Goal: Information Seeking & Learning: Learn about a topic

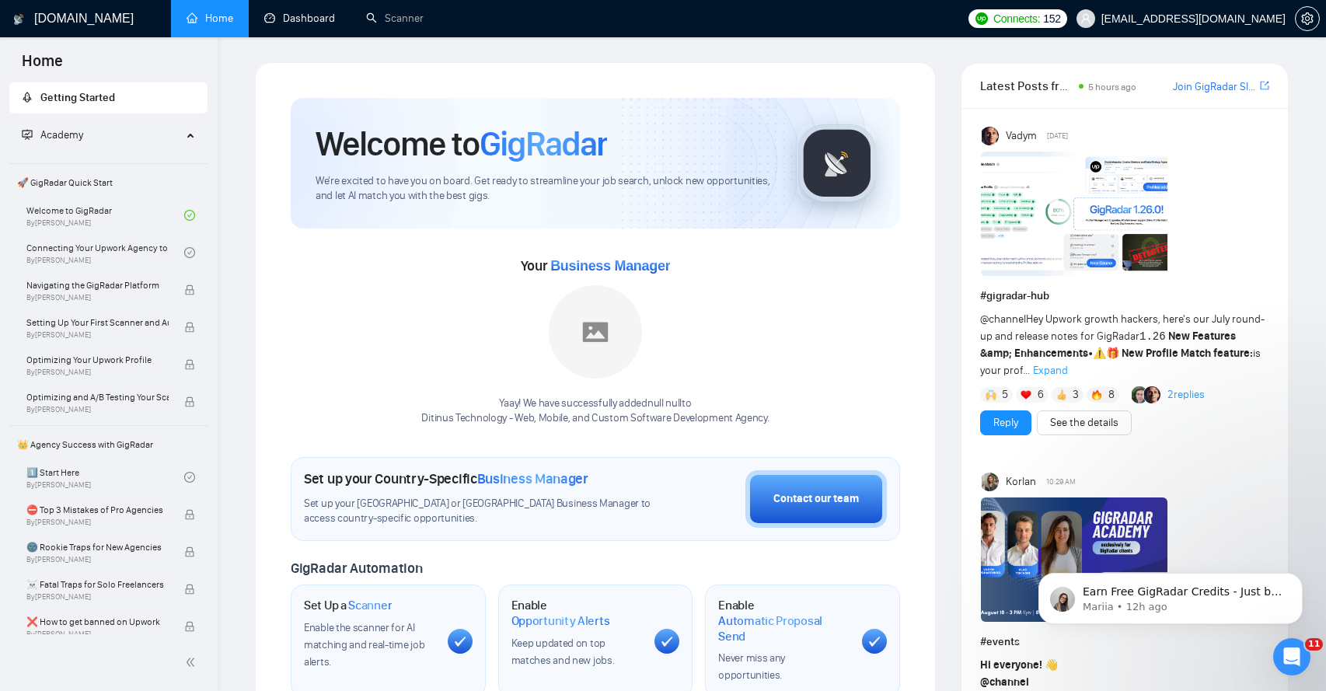
click at [296, 15] on link "Dashboard" at bounding box center [299, 18] width 71 height 13
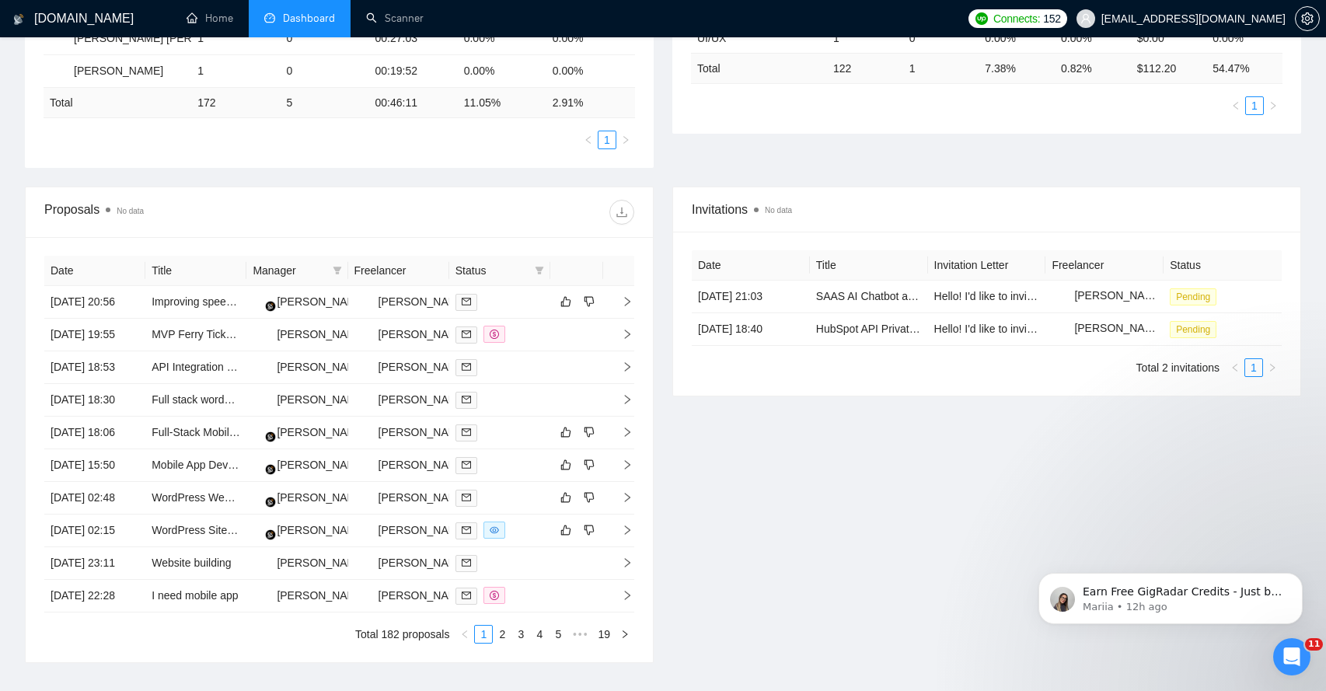
scroll to position [495, 0]
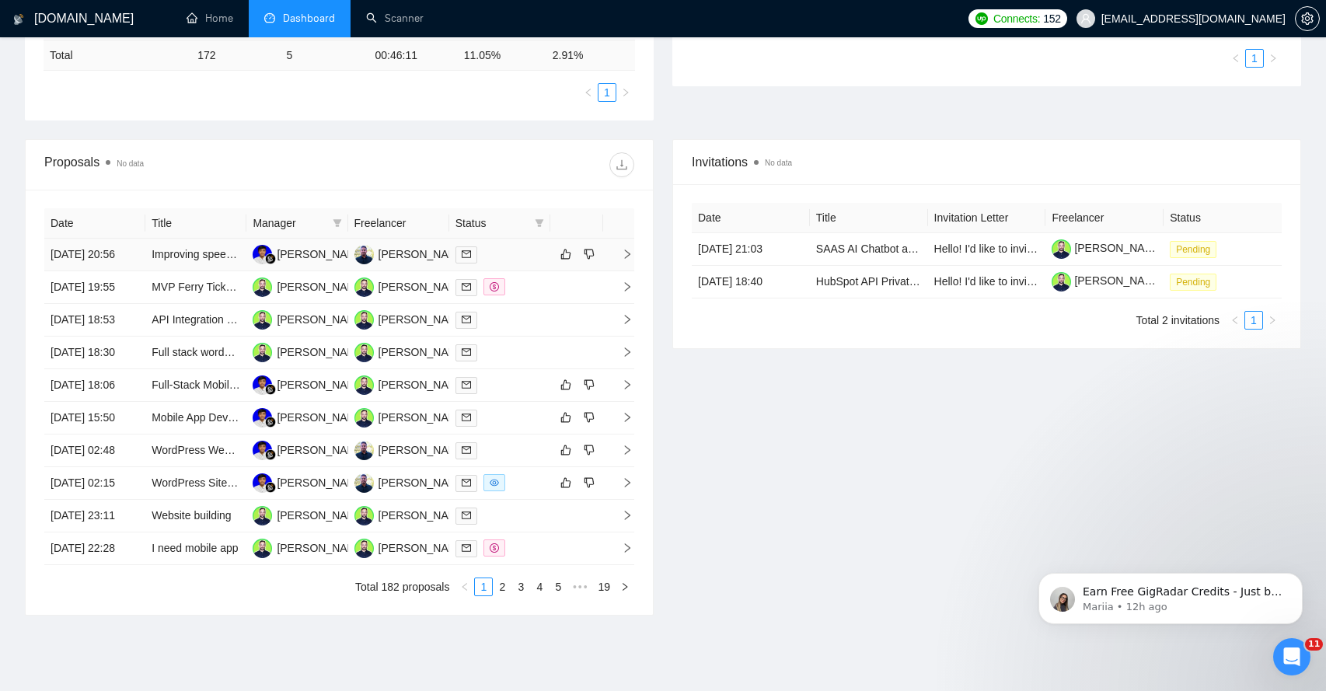
click at [625, 258] on icon "right" at bounding box center [627, 253] width 5 height 9
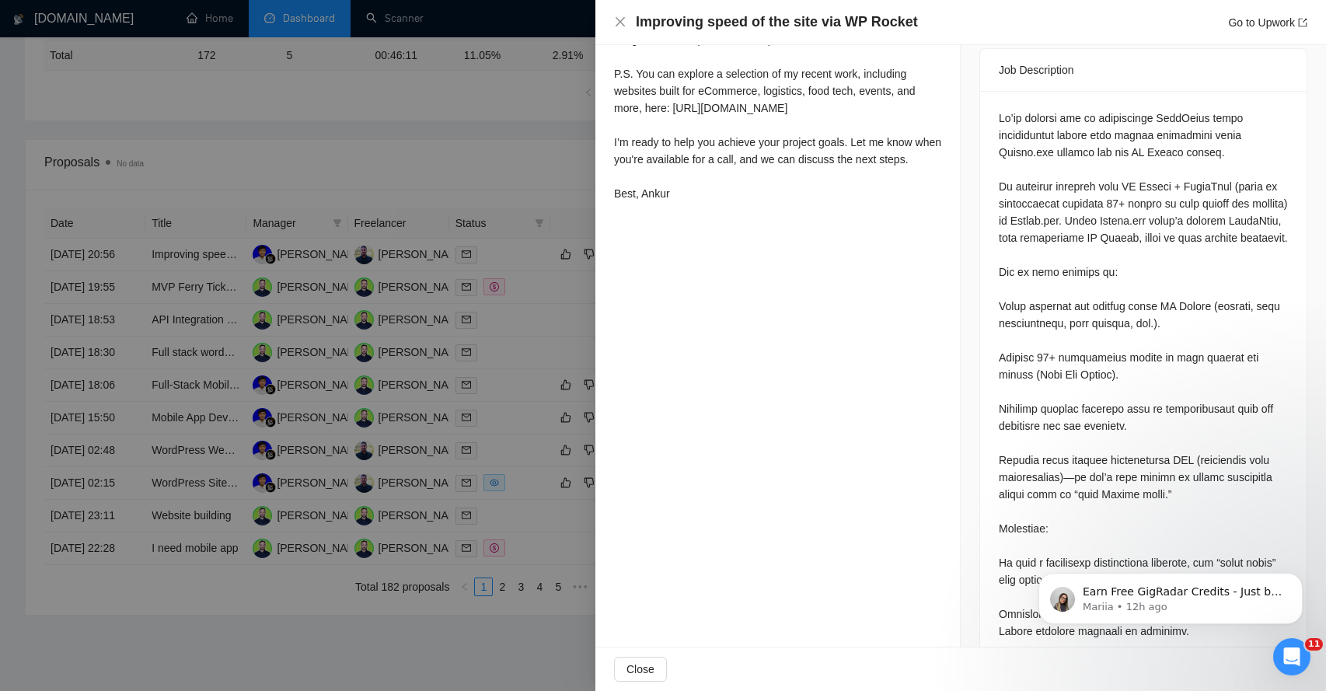
scroll to position [649, 0]
drag, startPoint x: 1009, startPoint y: 117, endPoint x: 1099, endPoint y: 117, distance: 89.4
click at [1099, 117] on div at bounding box center [1142, 408] width 289 height 598
drag, startPoint x: 1134, startPoint y: 116, endPoint x: 1198, endPoint y: 114, distance: 63.7
click at [1199, 116] on div at bounding box center [1142, 408] width 289 height 598
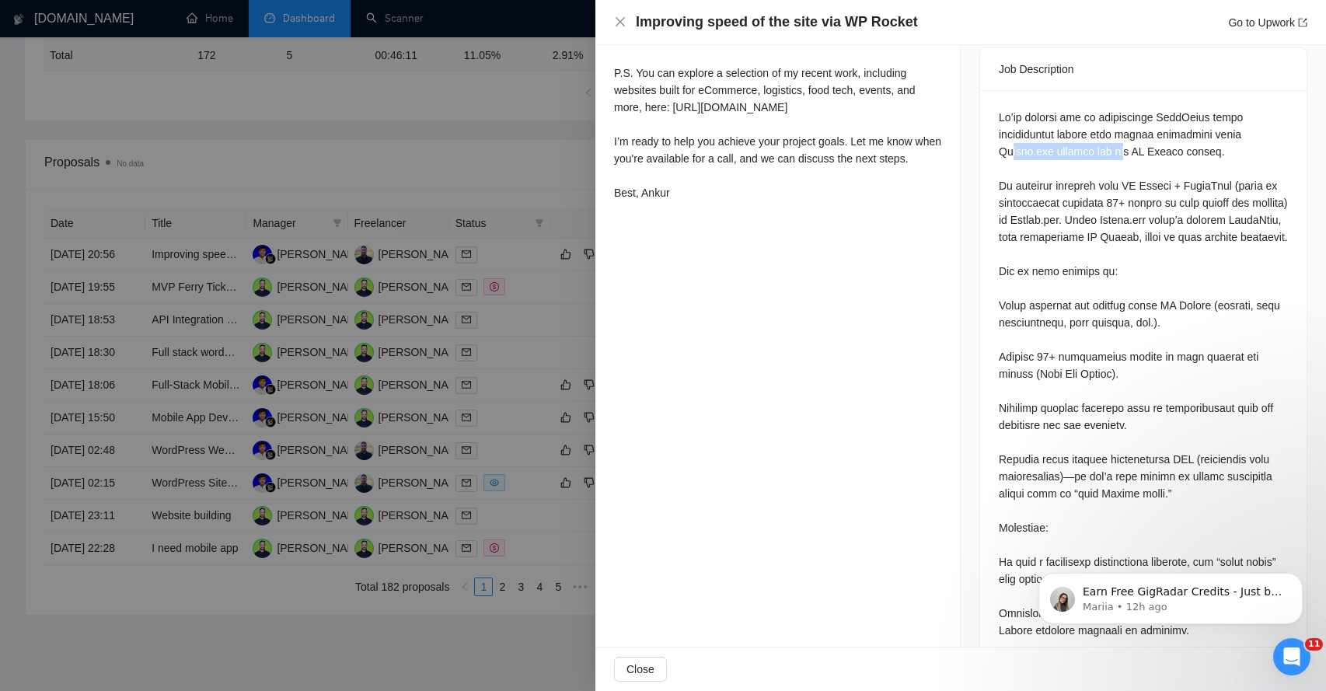
drag, startPoint x: 1014, startPoint y: 134, endPoint x: 1129, endPoint y: 125, distance: 115.3
click at [1129, 126] on div at bounding box center [1142, 408] width 289 height 598
drag, startPoint x: 1008, startPoint y: 170, endPoint x: 1137, endPoint y: 165, distance: 129.1
click at [1137, 165] on div at bounding box center [1142, 408] width 289 height 598
drag, startPoint x: 1028, startPoint y: 183, endPoint x: 1138, endPoint y: 181, distance: 109.6
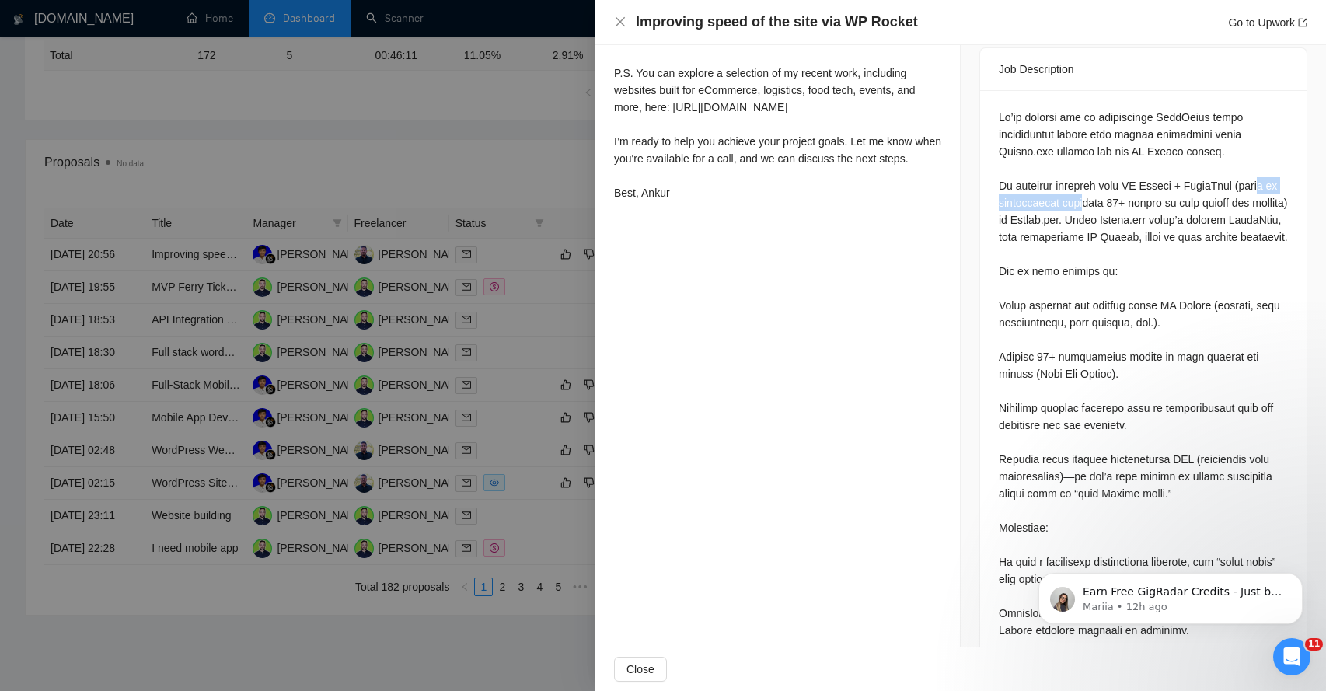
click at [1138, 183] on div at bounding box center [1142, 408] width 289 height 598
drag, startPoint x: 1006, startPoint y: 204, endPoint x: 1150, endPoint y: 194, distance: 144.0
click at [1150, 194] on div at bounding box center [1142, 408] width 289 height 598
drag, startPoint x: 1012, startPoint y: 220, endPoint x: 1120, endPoint y: 215, distance: 108.1
click at [1120, 215] on div at bounding box center [1142, 408] width 289 height 598
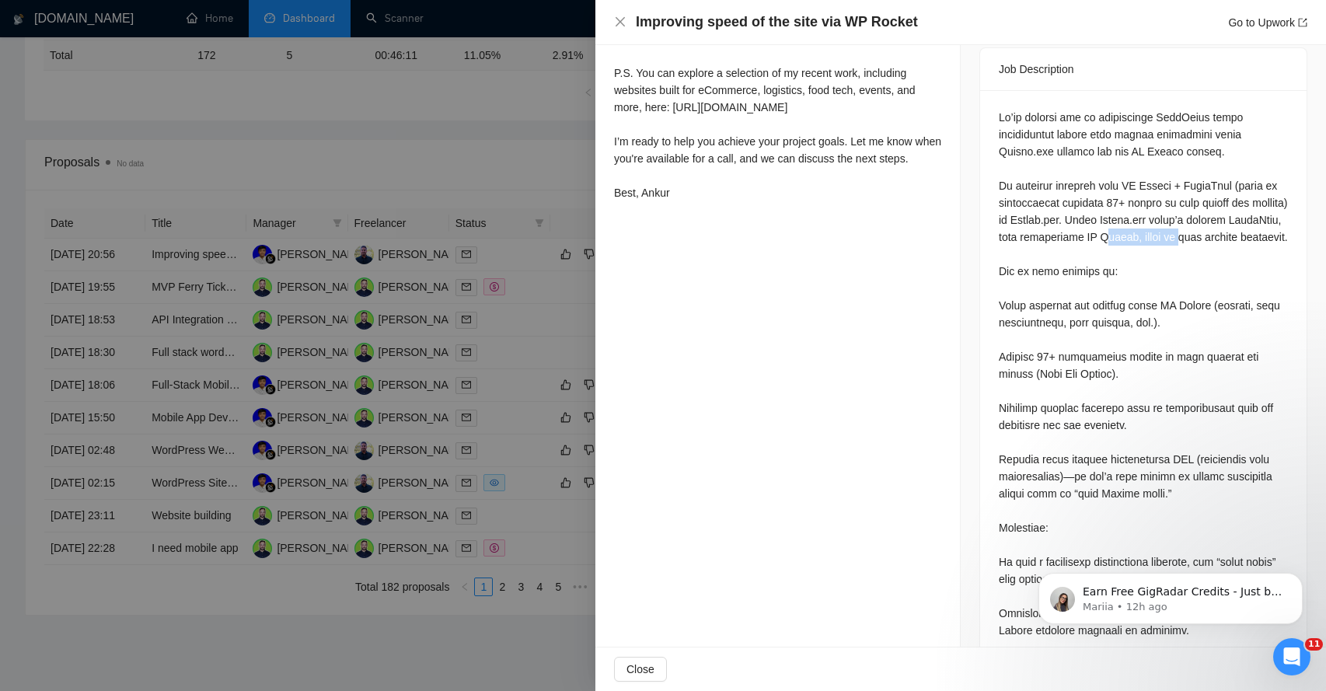
drag, startPoint x: 1005, startPoint y: 235, endPoint x: 1089, endPoint y: 232, distance: 84.0
click at [1089, 232] on div at bounding box center [1142, 408] width 289 height 598
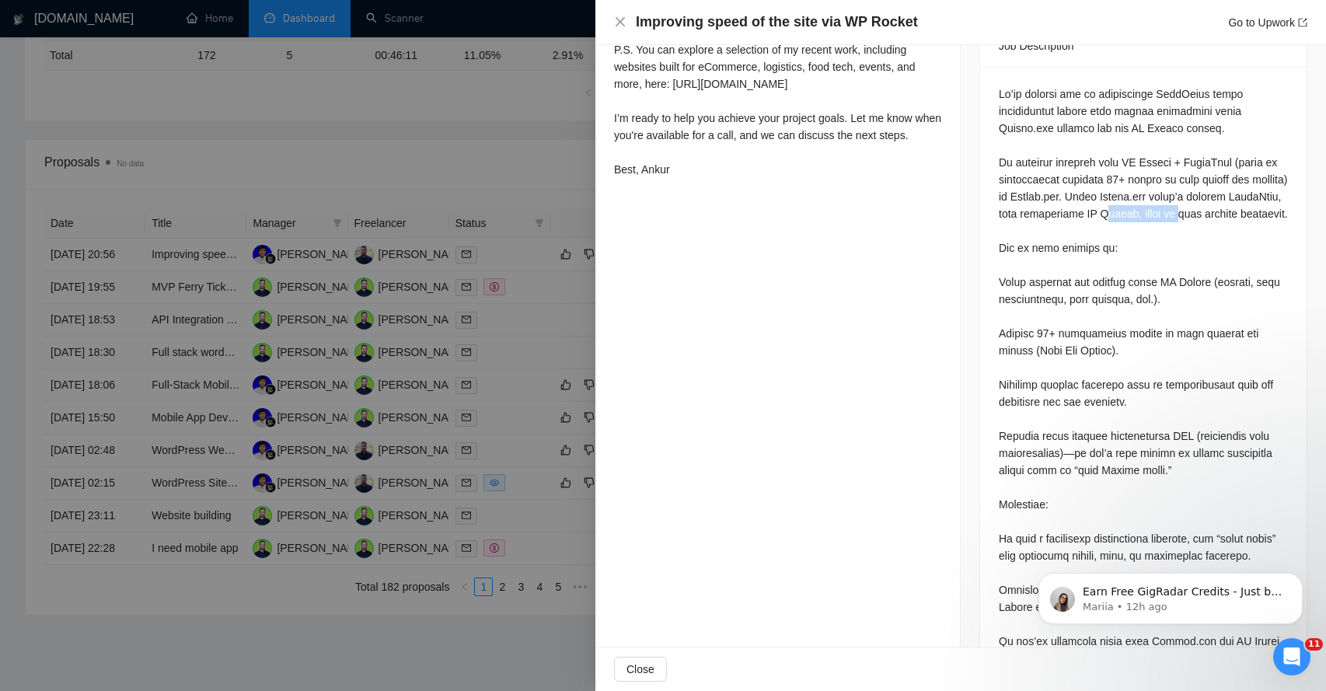
scroll to position [678, 0]
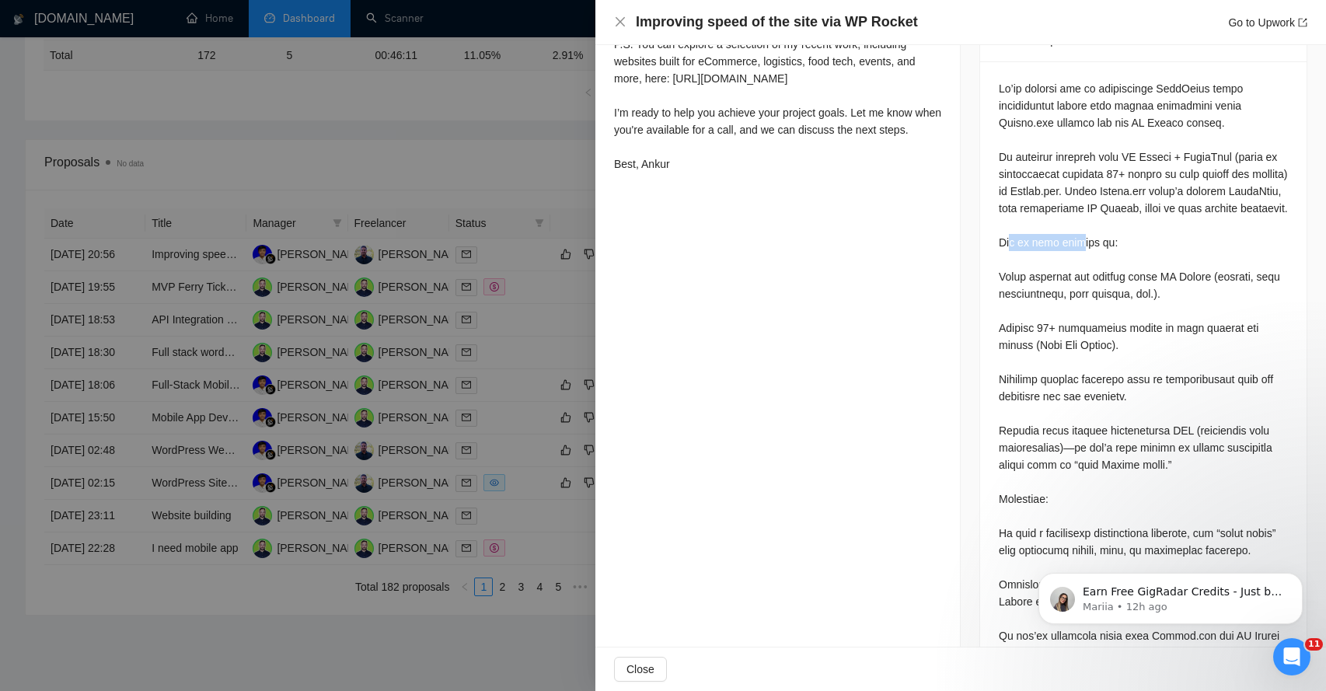
drag, startPoint x: 1011, startPoint y: 240, endPoint x: 1095, endPoint y: 239, distance: 83.9
click at [1094, 241] on div at bounding box center [1142, 379] width 289 height 598
drag, startPoint x: 1009, startPoint y: 277, endPoint x: 1144, endPoint y: 286, distance: 135.5
click at [1144, 286] on div at bounding box center [1142, 379] width 289 height 598
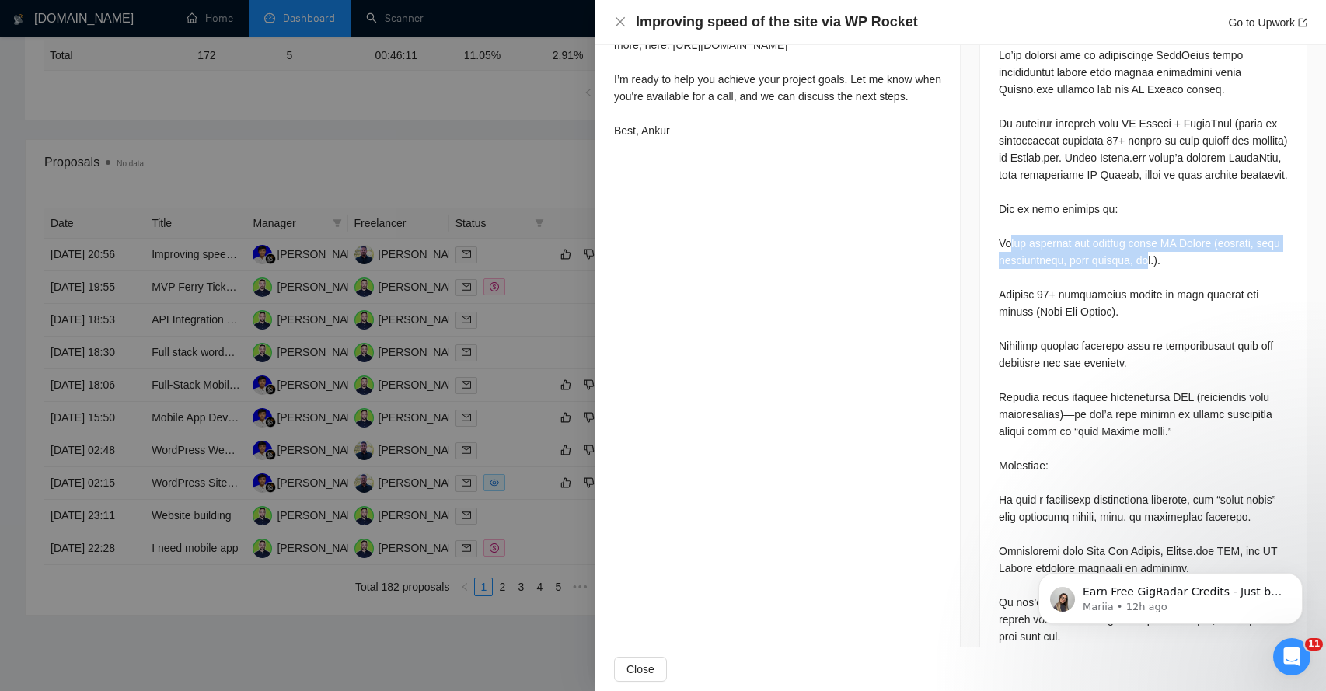
scroll to position [713, 0]
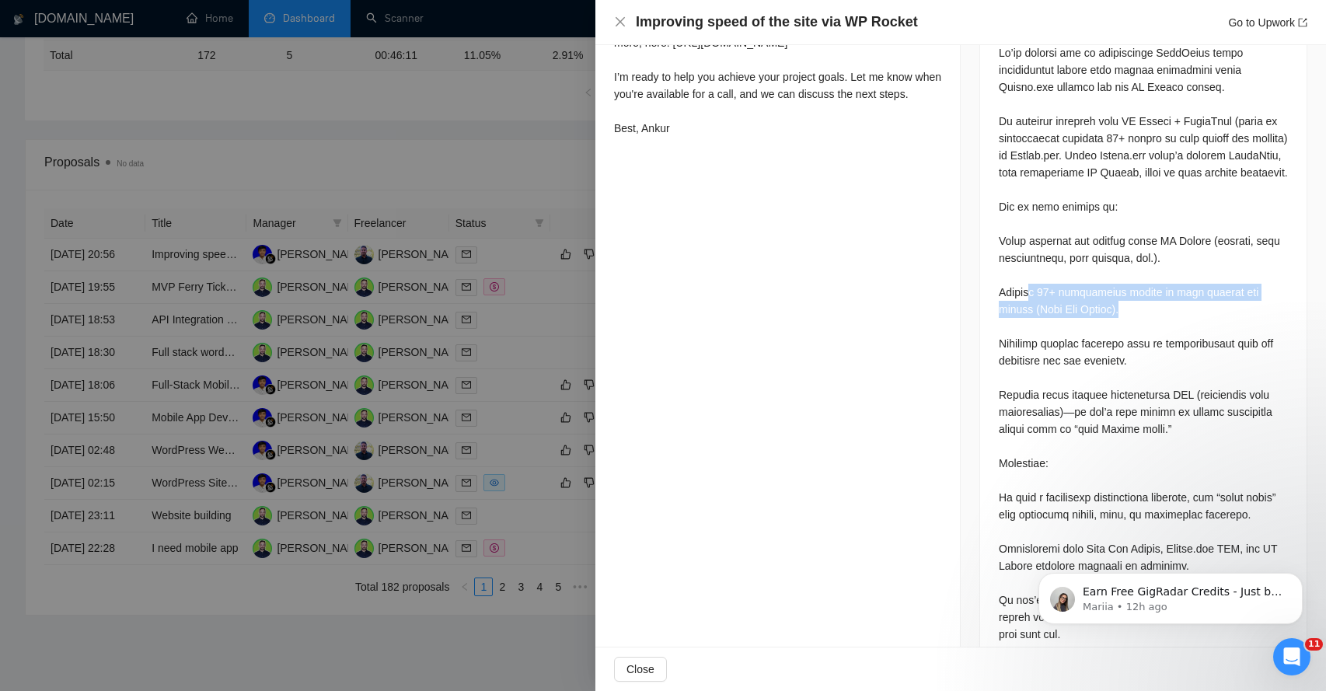
drag, startPoint x: 1029, startPoint y: 290, endPoint x: 1126, endPoint y: 310, distance: 99.2
click at [1126, 310] on div at bounding box center [1142, 343] width 289 height 598
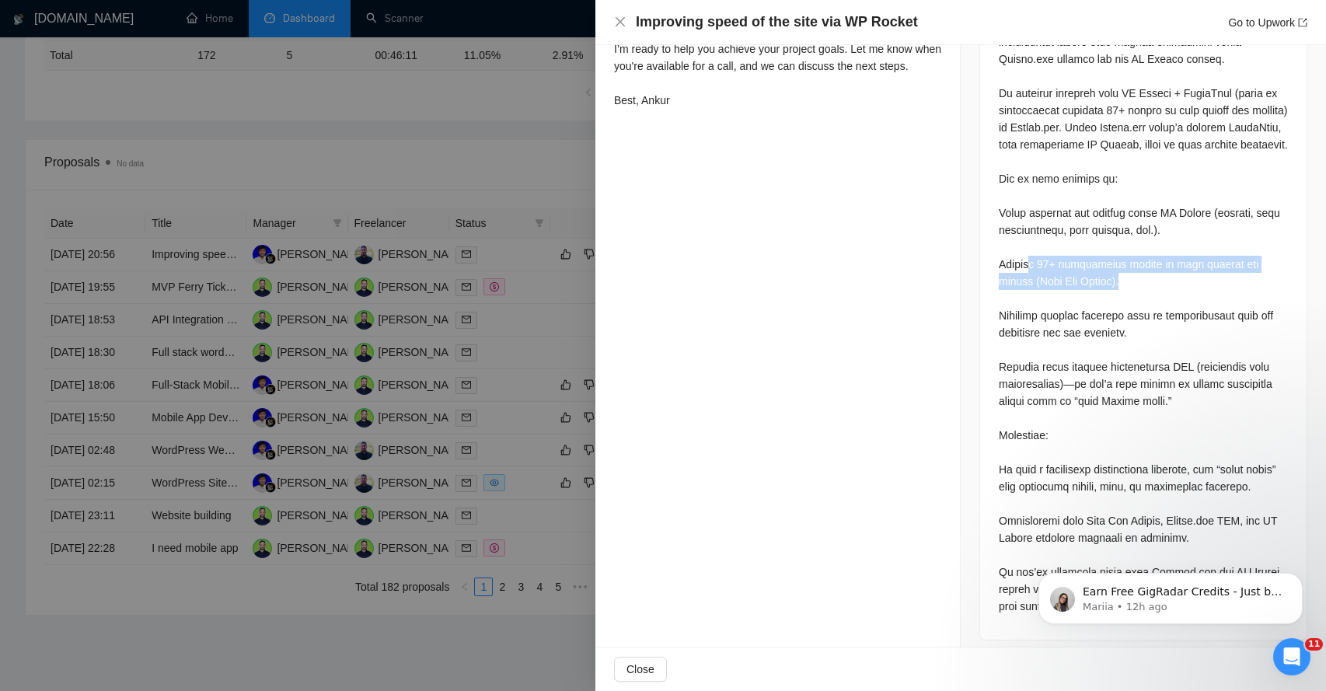
scroll to position [744, 0]
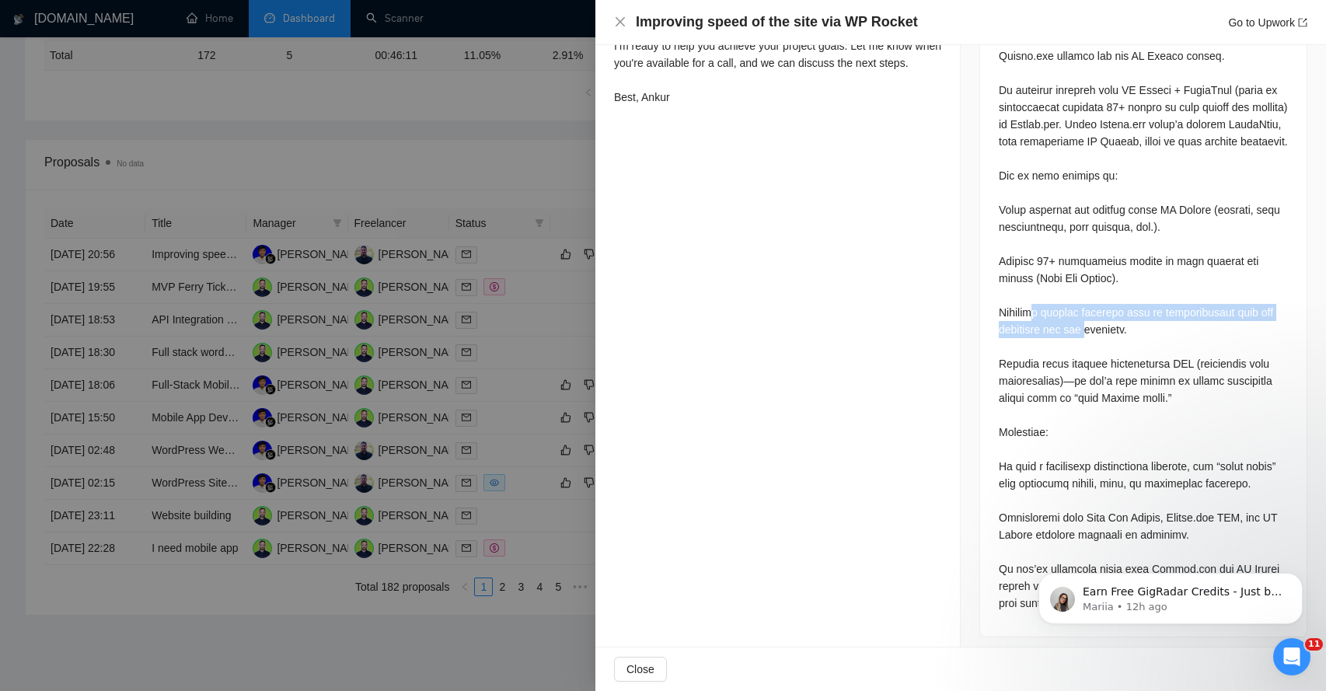
drag, startPoint x: 1035, startPoint y: 312, endPoint x: 1085, endPoint y: 330, distance: 53.1
click at [1085, 330] on div at bounding box center [1142, 312] width 289 height 598
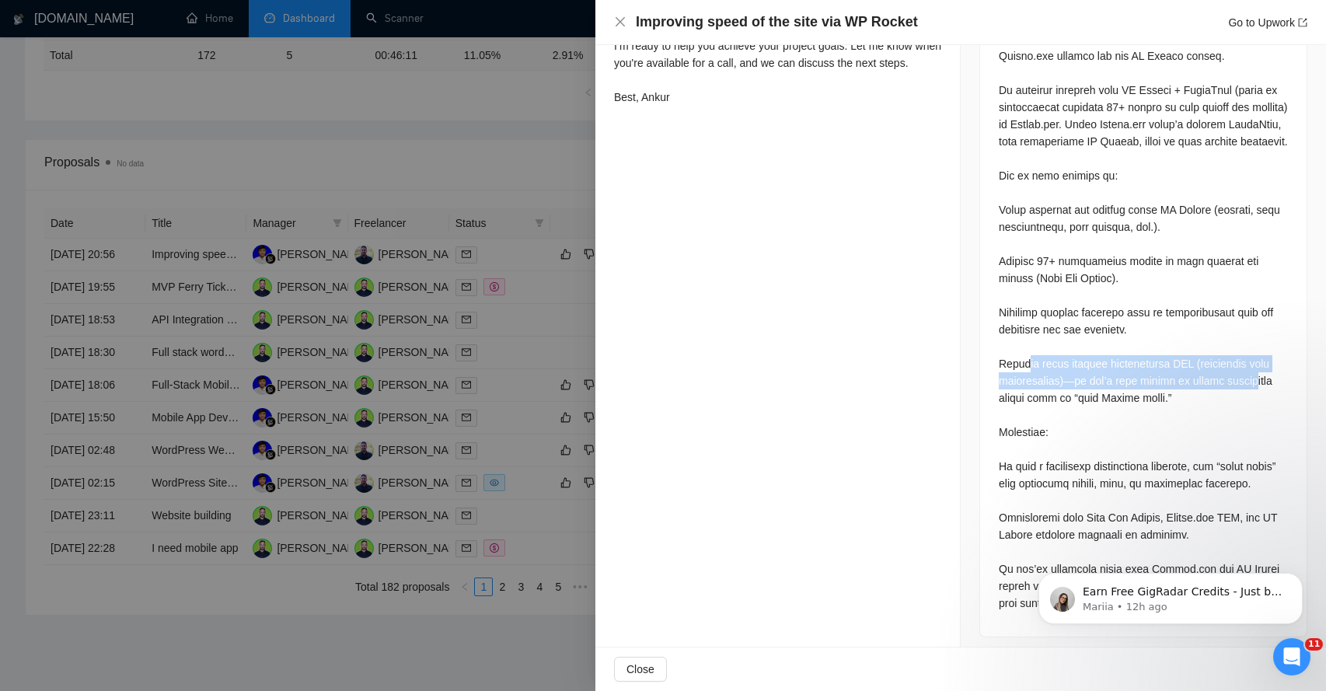
drag, startPoint x: 1028, startPoint y: 364, endPoint x: 1035, endPoint y: 390, distance: 27.3
click at [1035, 390] on div at bounding box center [1142, 312] width 289 height 598
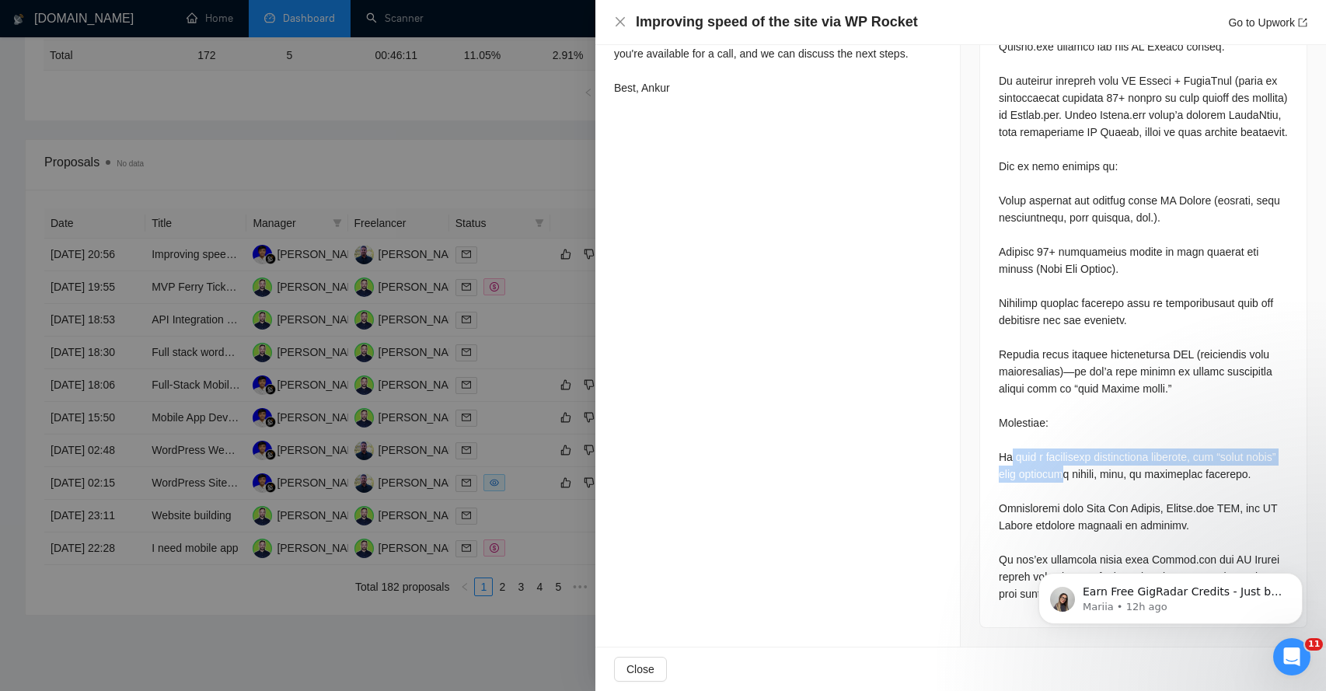
drag, startPoint x: 1016, startPoint y: 437, endPoint x: 1092, endPoint y: 449, distance: 77.2
click at [1091, 449] on div at bounding box center [1142, 303] width 289 height 598
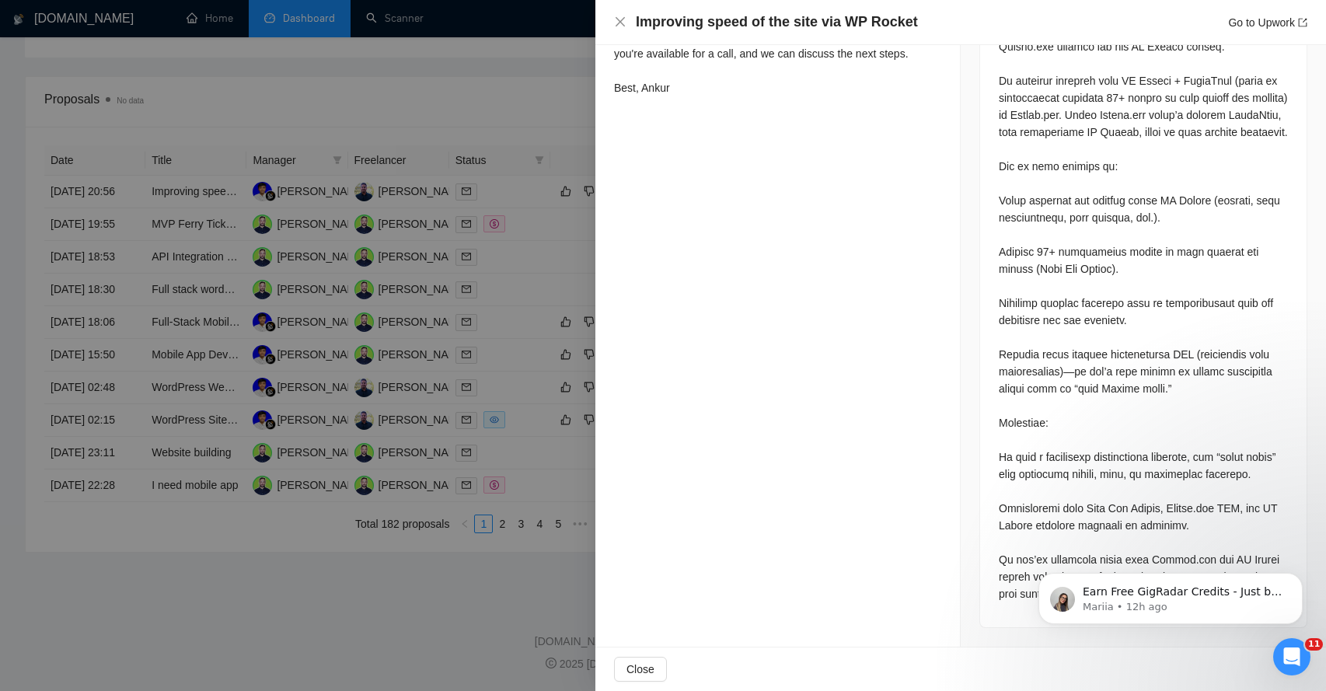
click at [1035, 506] on div at bounding box center [1142, 303] width 289 height 598
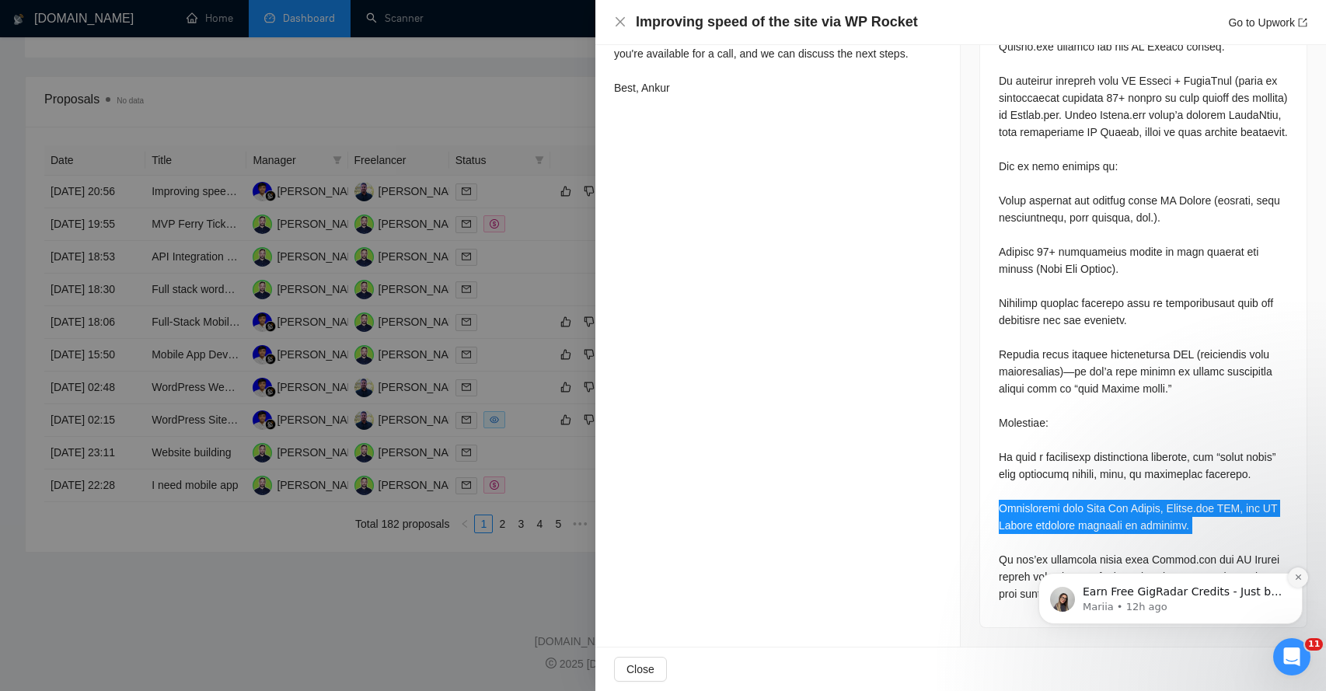
click at [1298, 579] on icon "Dismiss notification" at bounding box center [1296, 576] width 5 height 5
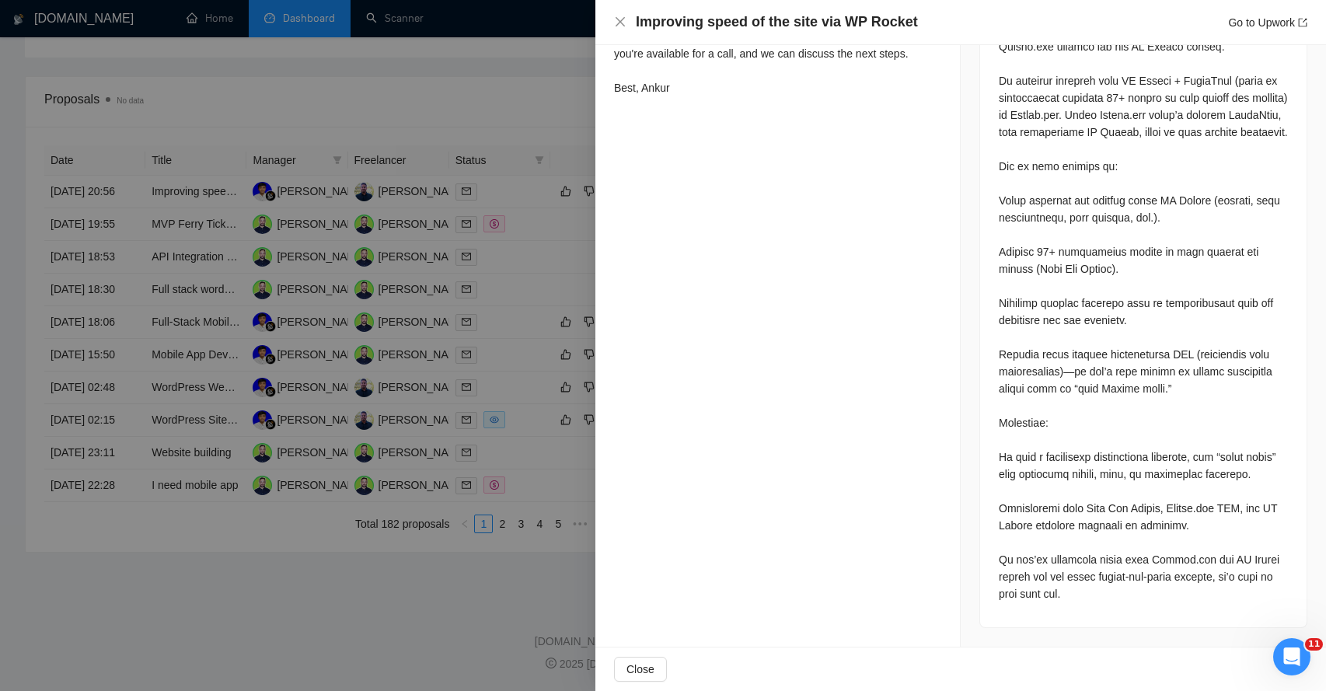
click at [1061, 566] on div at bounding box center [1142, 303] width 289 height 598
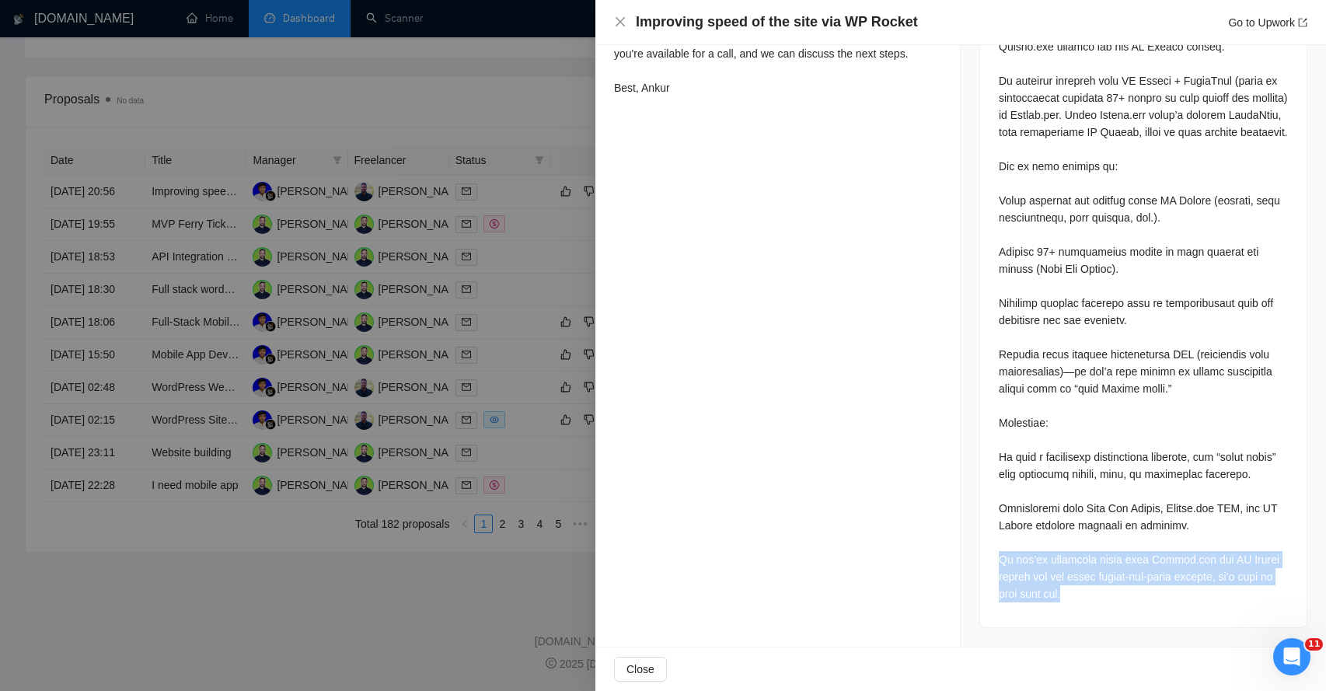
click at [1061, 566] on div at bounding box center [1142, 303] width 289 height 598
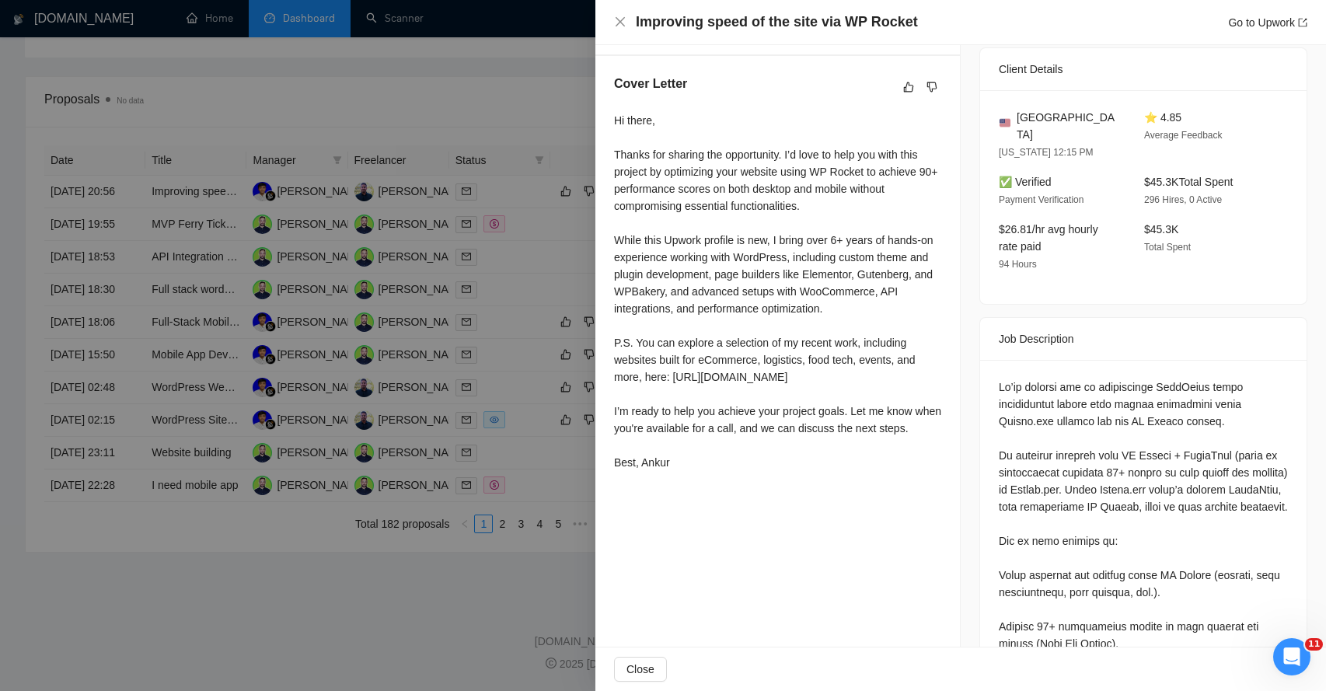
scroll to position [157, 0]
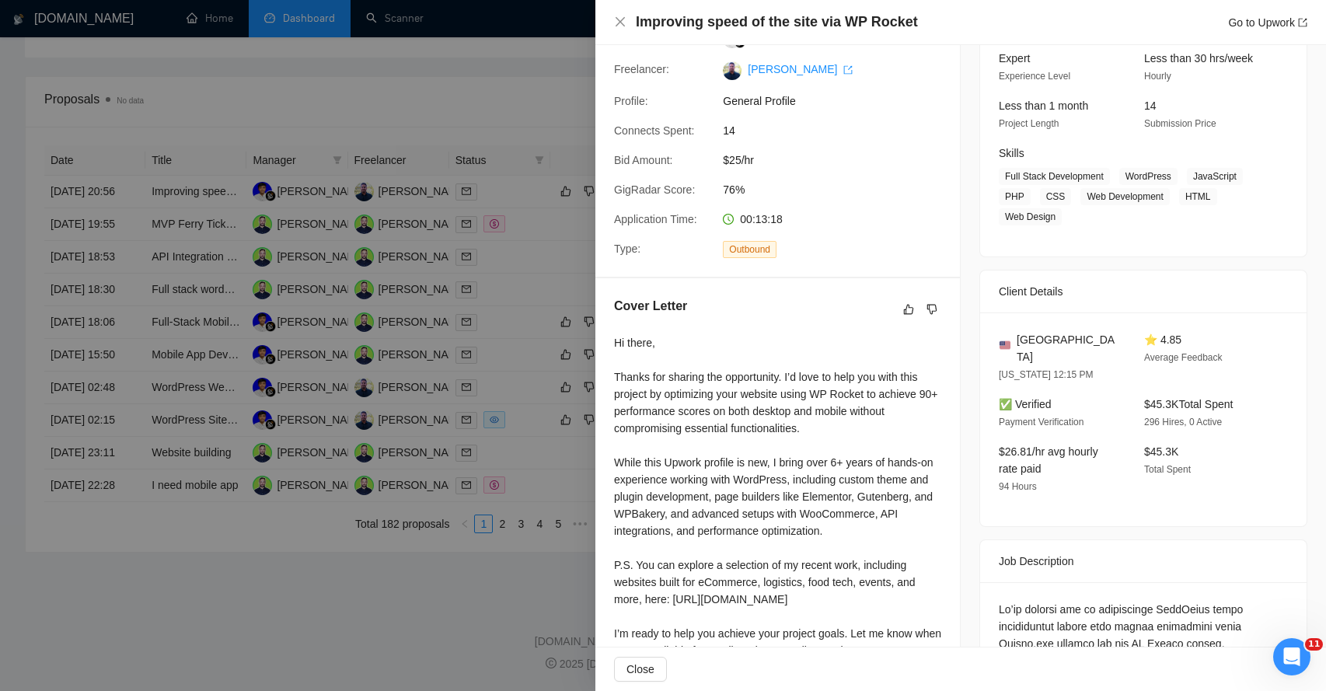
click at [626, 377] on div "Hi there, Thanks for sharing the opportunity. I’d love to help you with this pr…" at bounding box center [777, 513] width 327 height 359
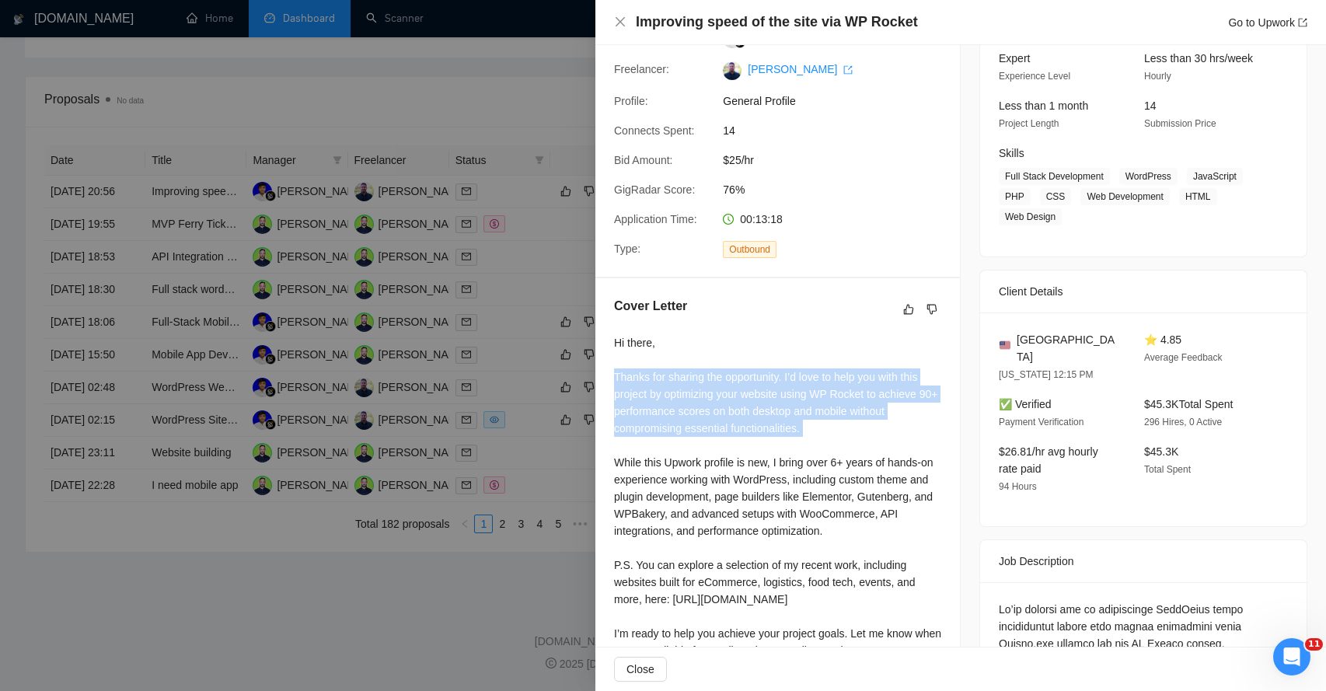
click at [626, 377] on div "Hi there, Thanks for sharing the opportunity. I’d love to help you with this pr…" at bounding box center [777, 513] width 327 height 359
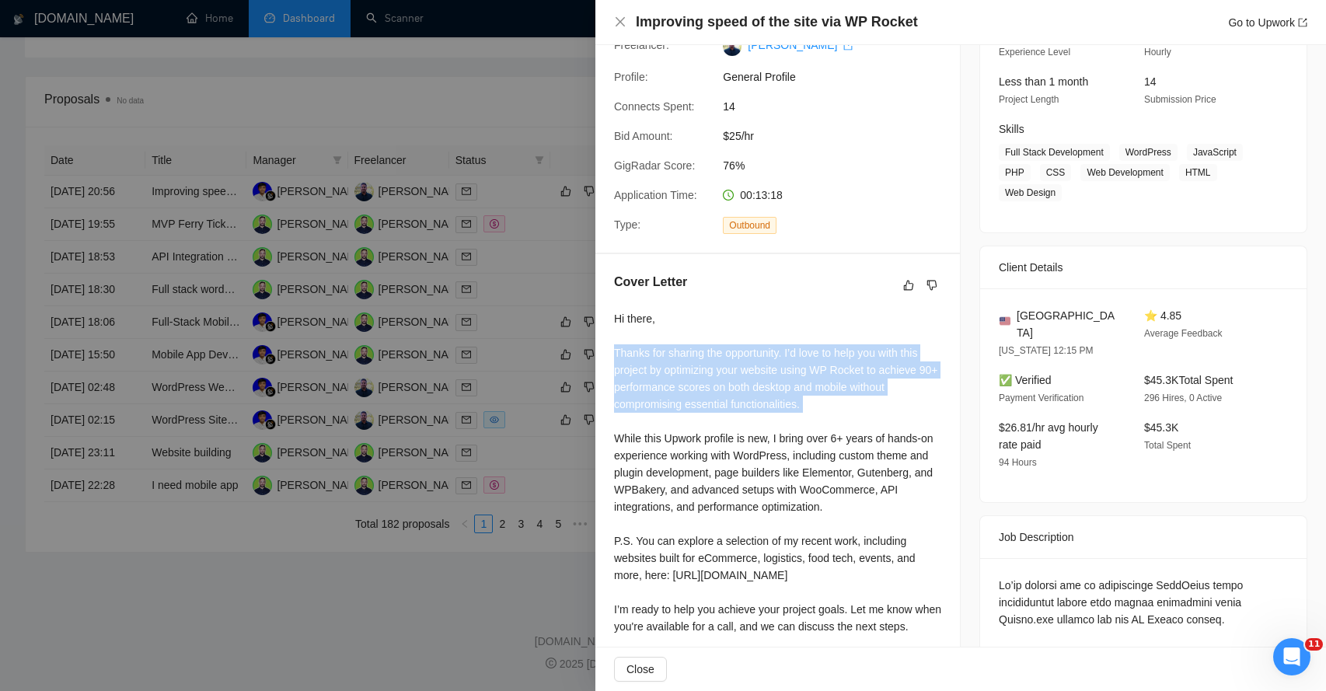
scroll to position [183, 0]
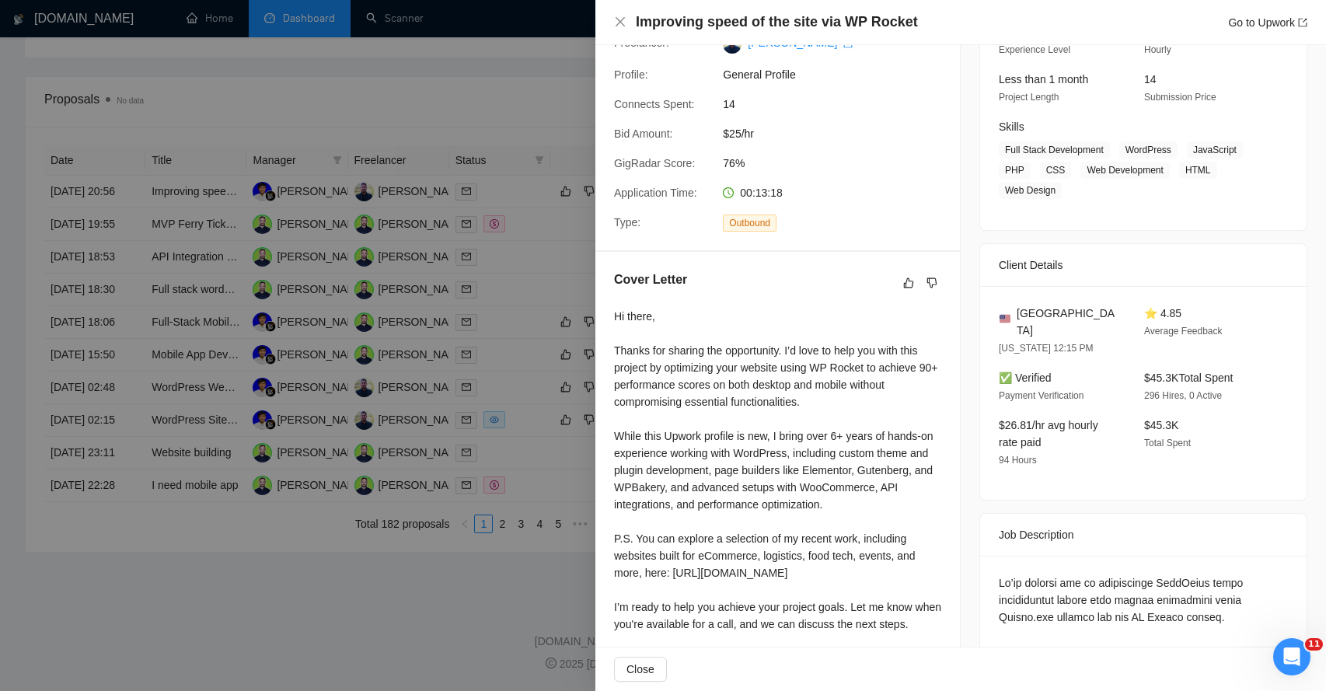
click at [669, 437] on div "Hi there, Thanks for sharing the opportunity. I’d love to help you with this pr…" at bounding box center [777, 487] width 327 height 359
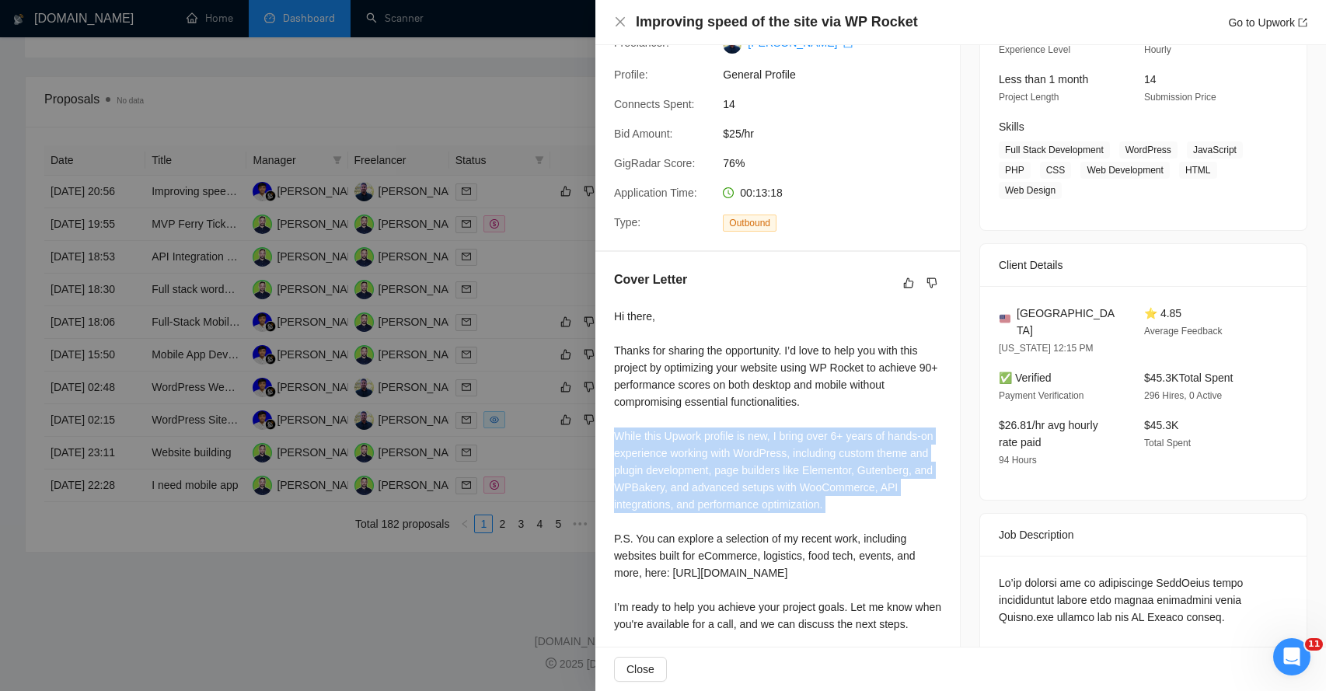
click at [669, 437] on div "Hi there, Thanks for sharing the opportunity. I’d love to help you with this pr…" at bounding box center [777, 487] width 327 height 359
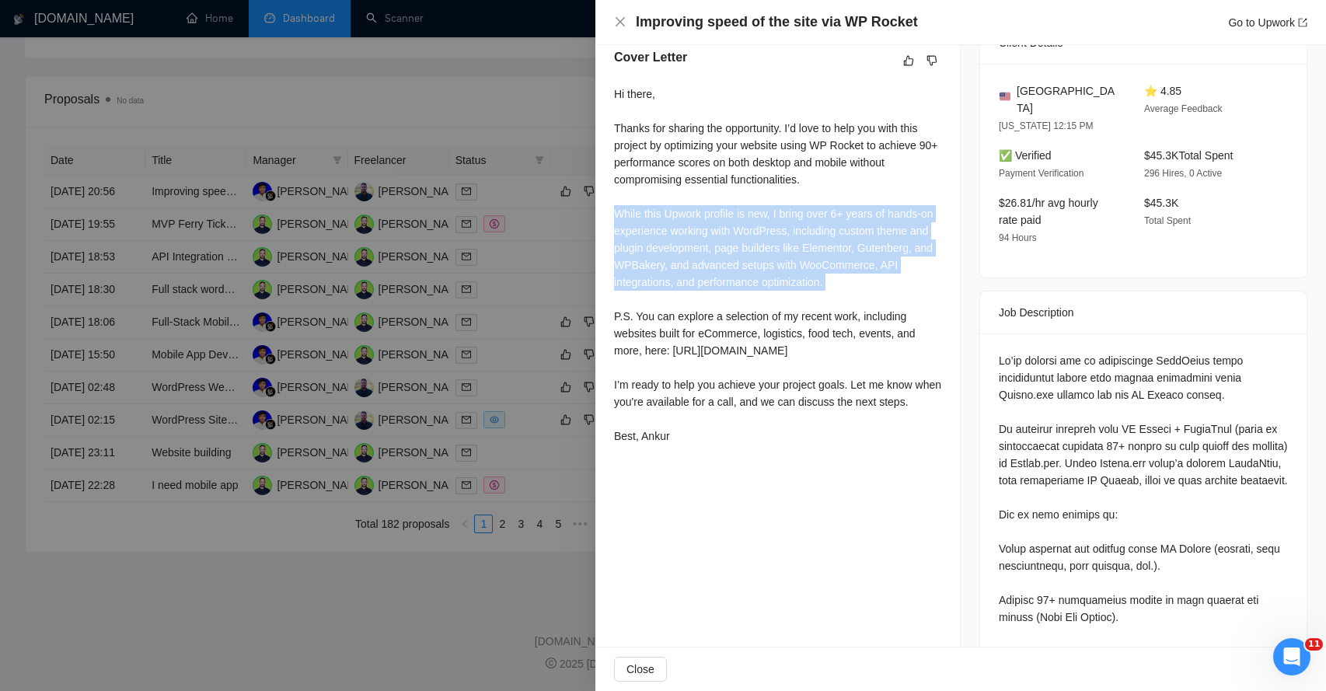
scroll to position [408, 0]
click at [647, 667] on span "Close" at bounding box center [640, 668] width 28 height 17
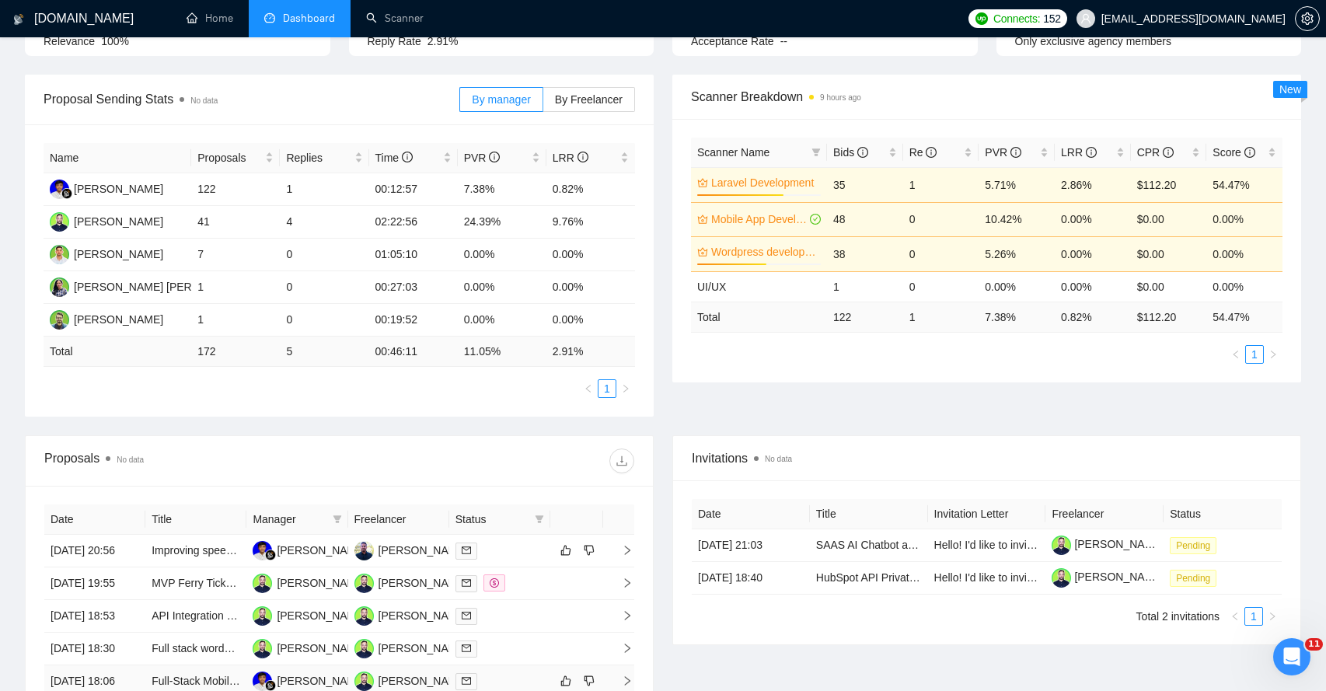
scroll to position [0, 0]
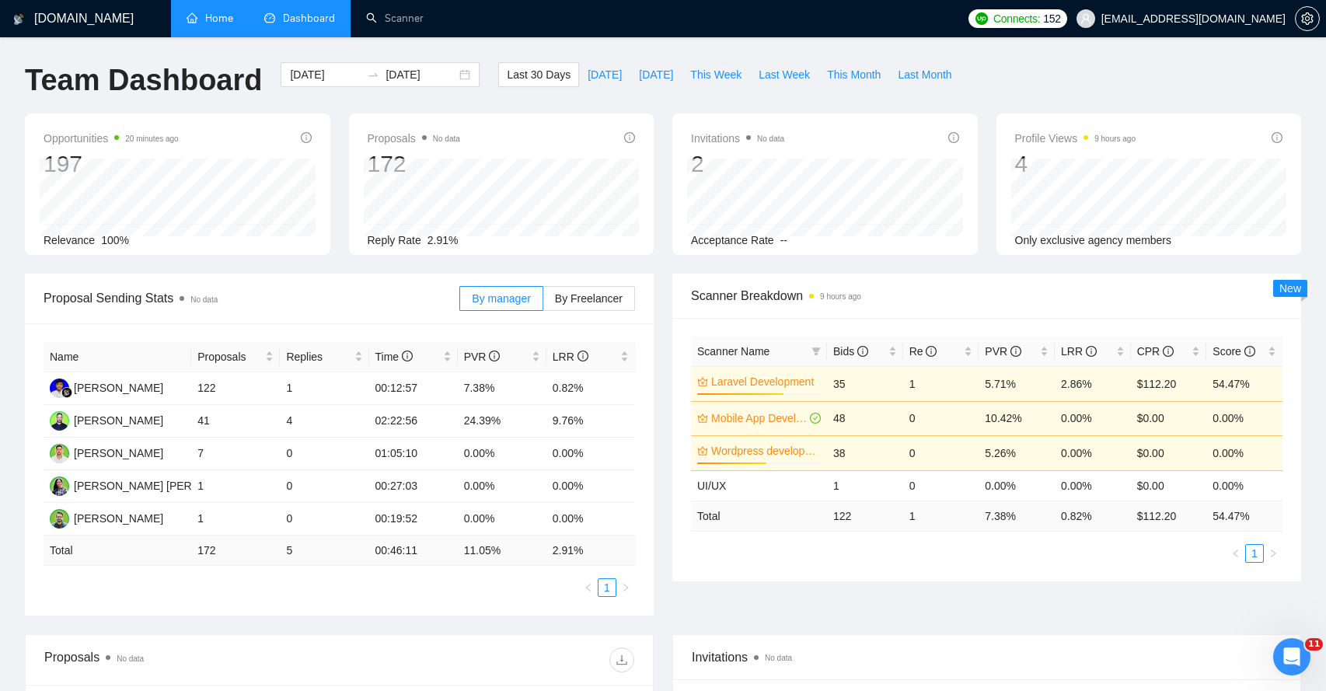
click at [223, 21] on link "Home" at bounding box center [209, 18] width 47 height 13
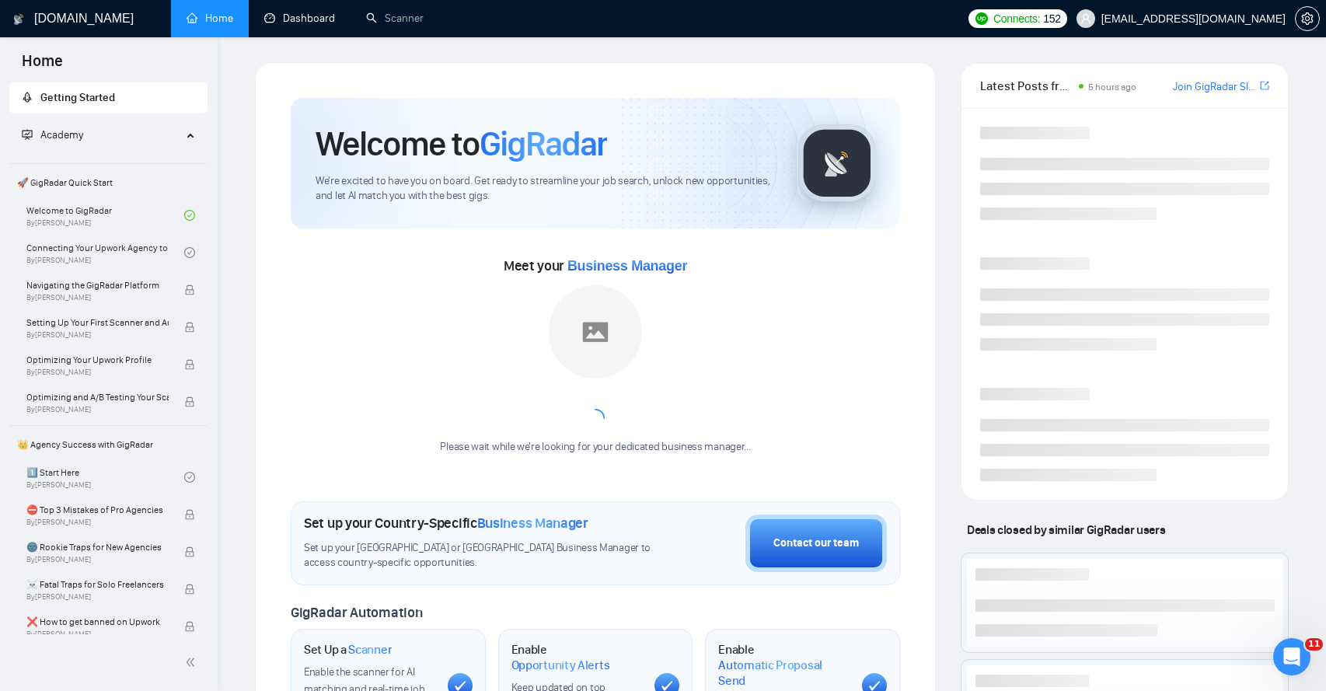
click at [289, 22] on link "Dashboard" at bounding box center [299, 18] width 71 height 13
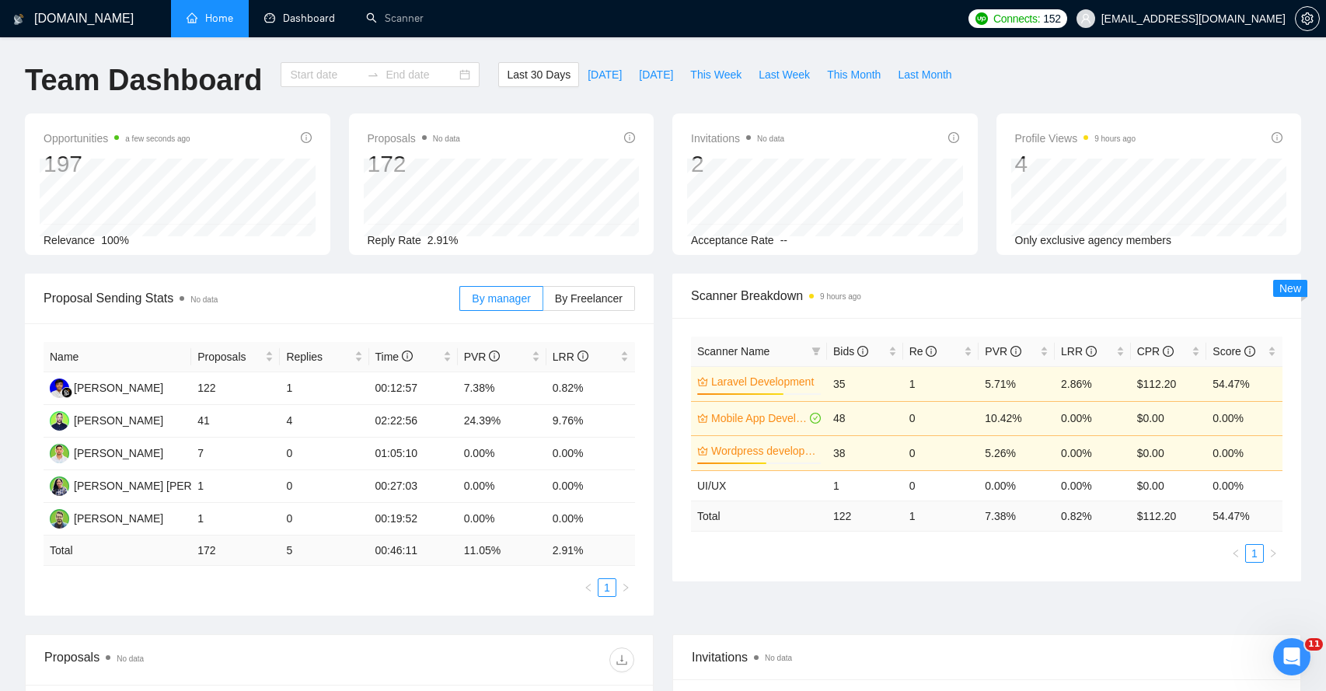
type input "[DATE]"
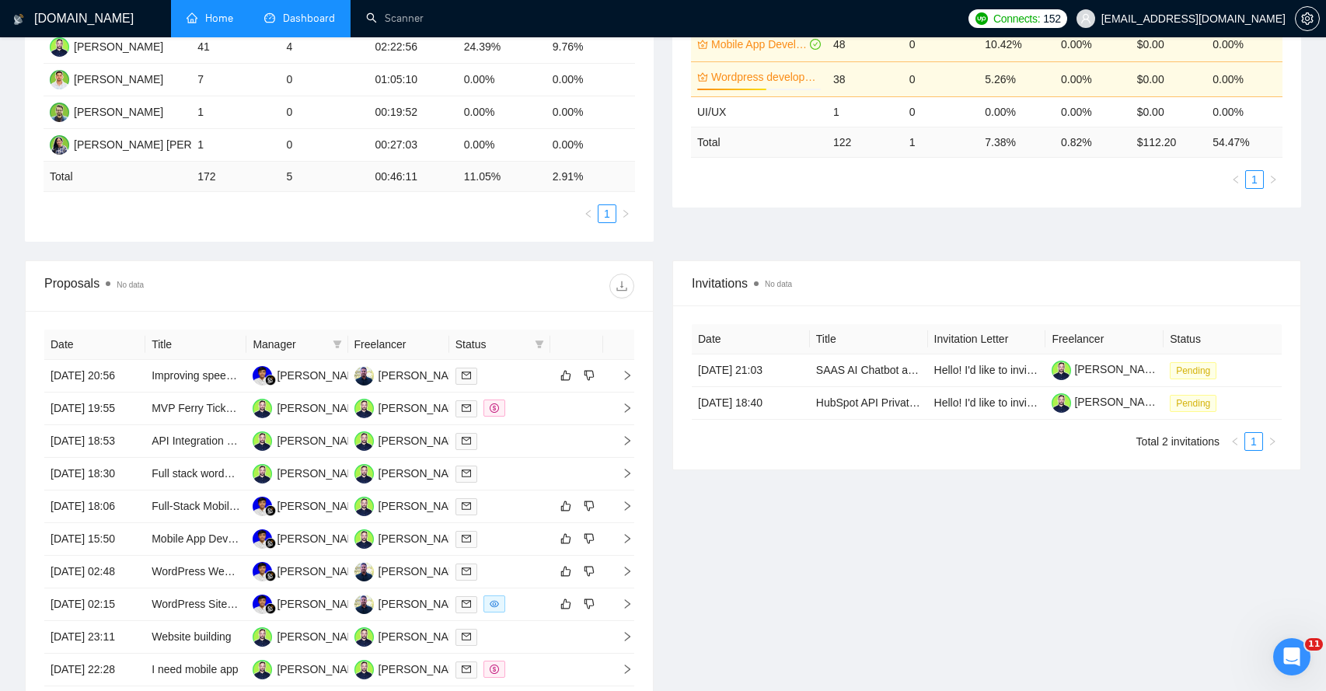
scroll to position [377, 0]
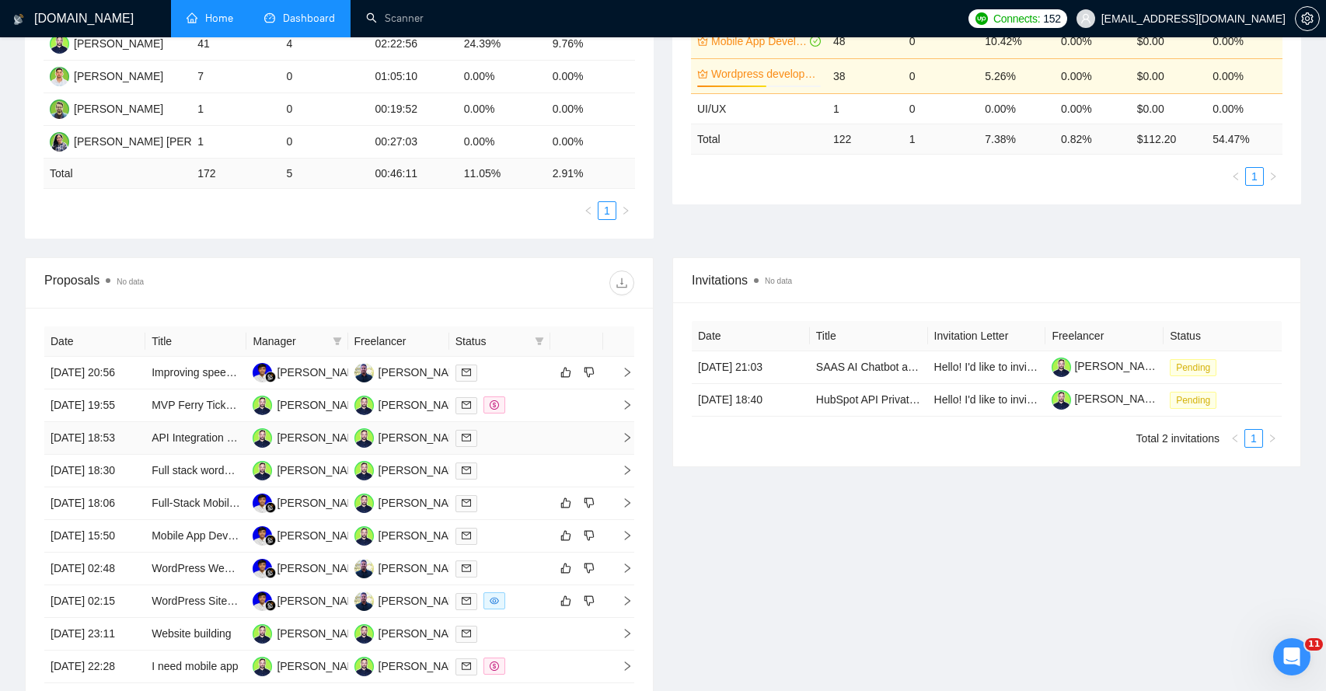
click at [629, 455] on td at bounding box center [618, 438] width 31 height 33
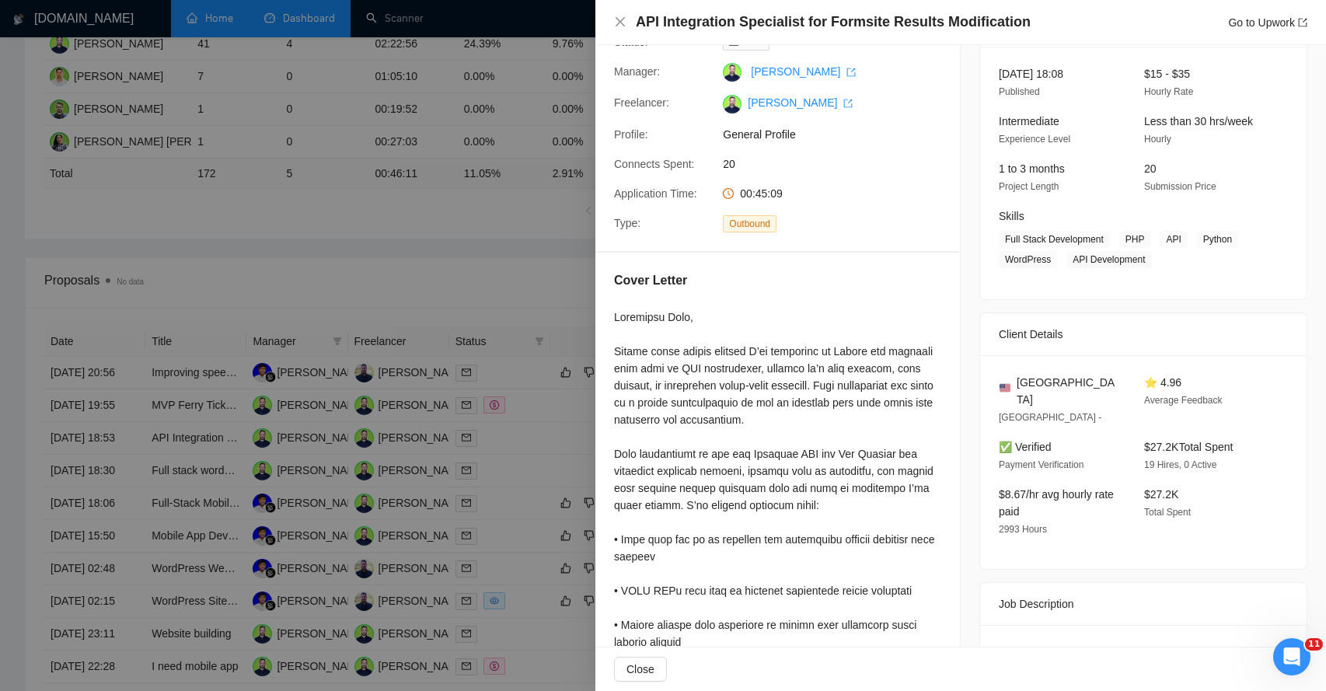
scroll to position [113, 0]
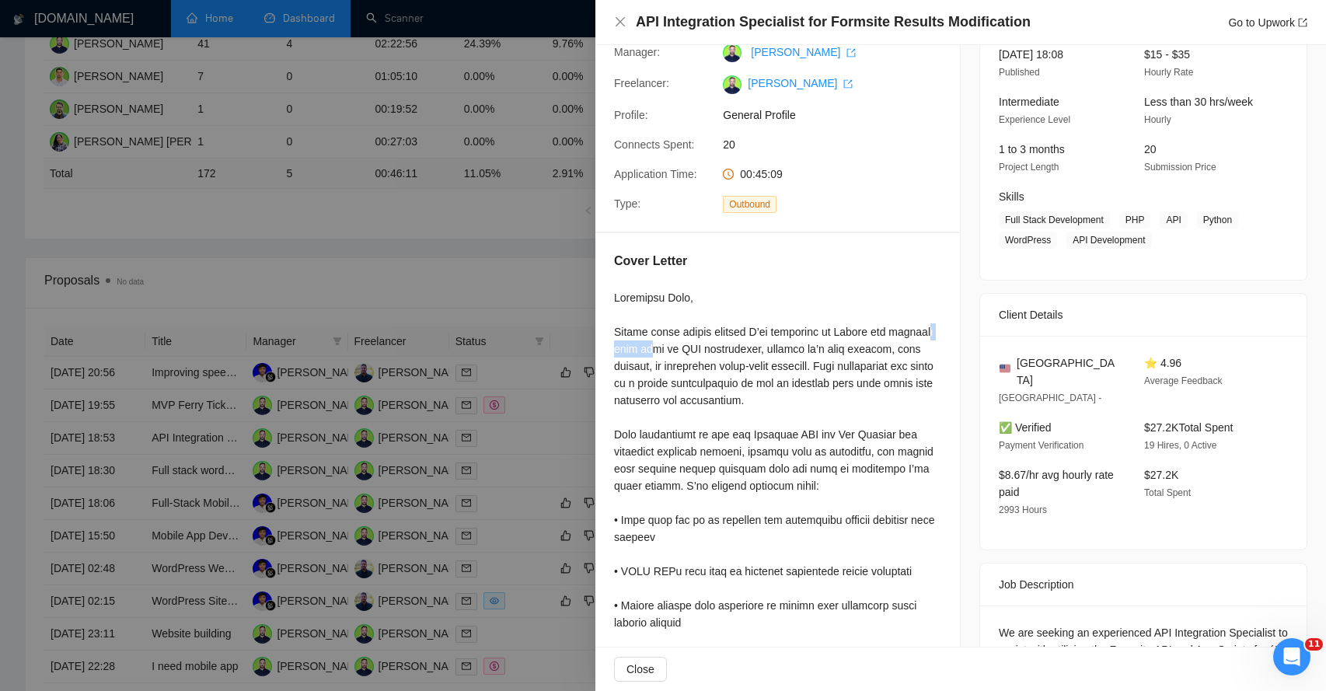
drag, startPoint x: 650, startPoint y: 345, endPoint x: 701, endPoint y: 346, distance: 50.5
click at [699, 346] on div at bounding box center [777, 622] width 327 height 667
drag, startPoint x: 741, startPoint y: 345, endPoint x: 777, endPoint y: 345, distance: 35.7
click at [777, 345] on div at bounding box center [777, 622] width 327 height 667
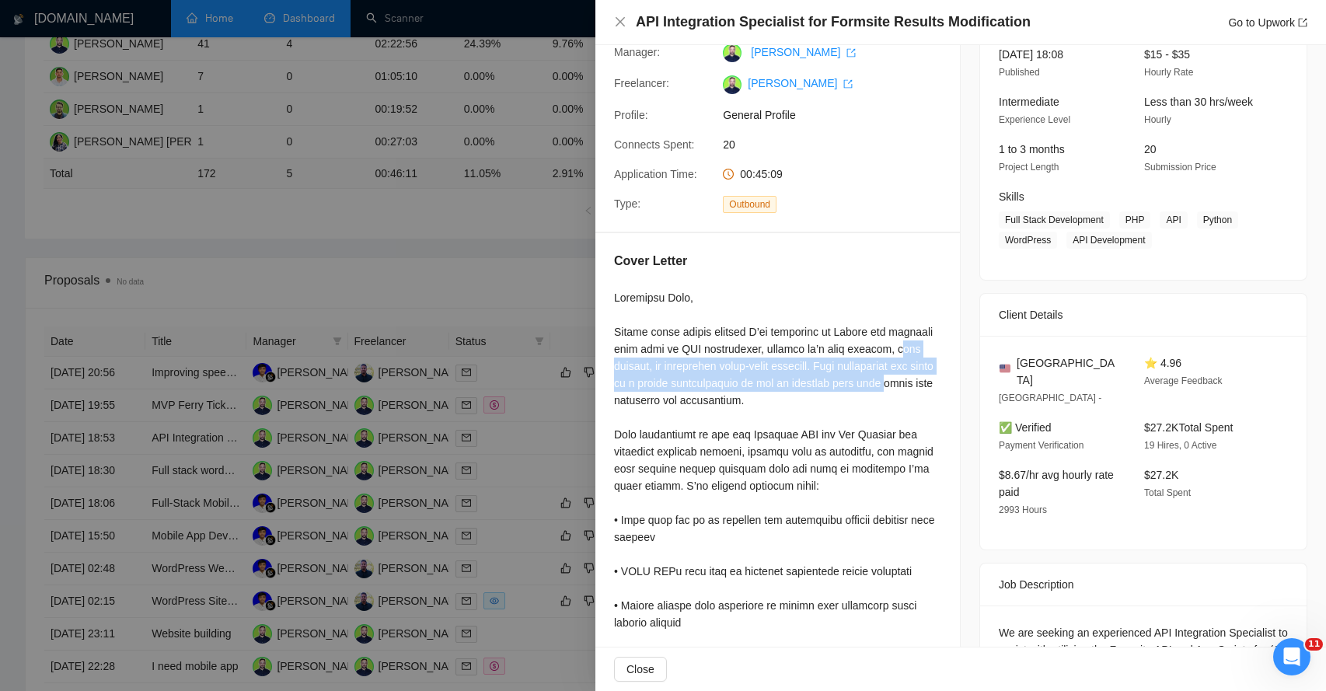
drag, startPoint x: 622, startPoint y: 368, endPoint x: 706, endPoint y: 392, distance: 87.1
click at [708, 392] on div at bounding box center [777, 622] width 327 height 667
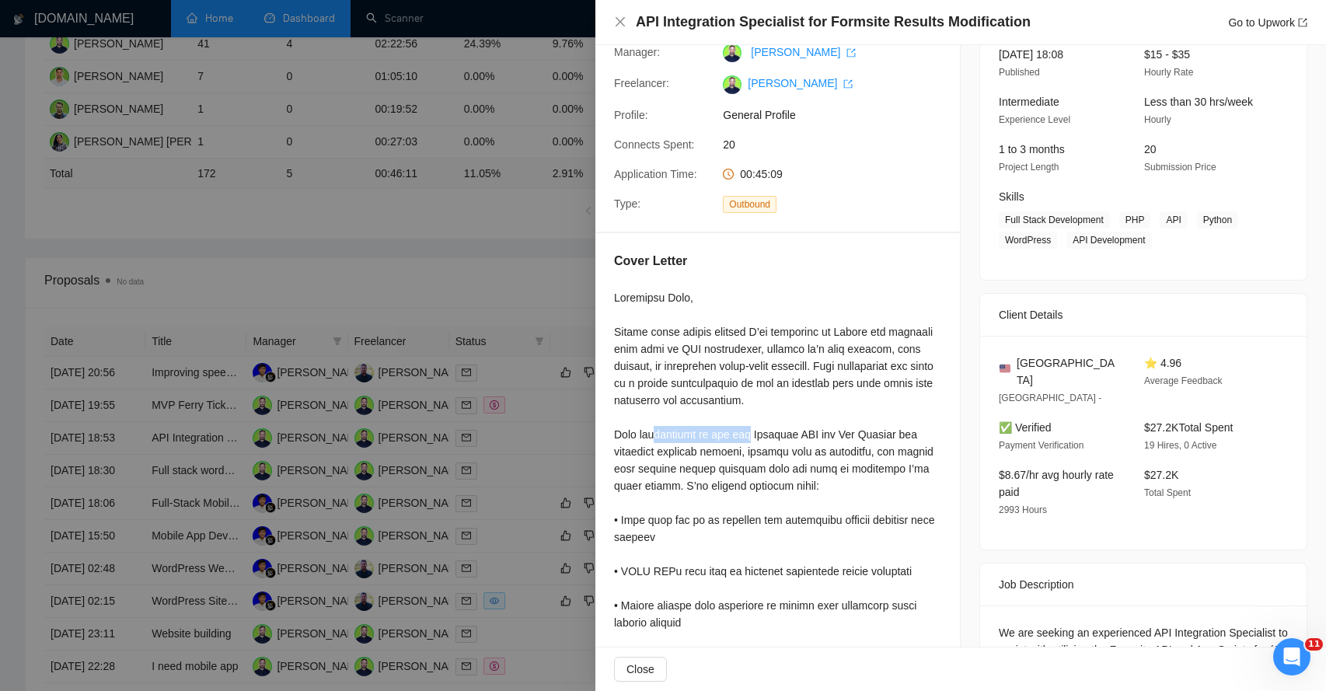
drag, startPoint x: 656, startPoint y: 436, endPoint x: 752, endPoint y: 430, distance: 96.5
click at [752, 430] on div at bounding box center [777, 622] width 327 height 667
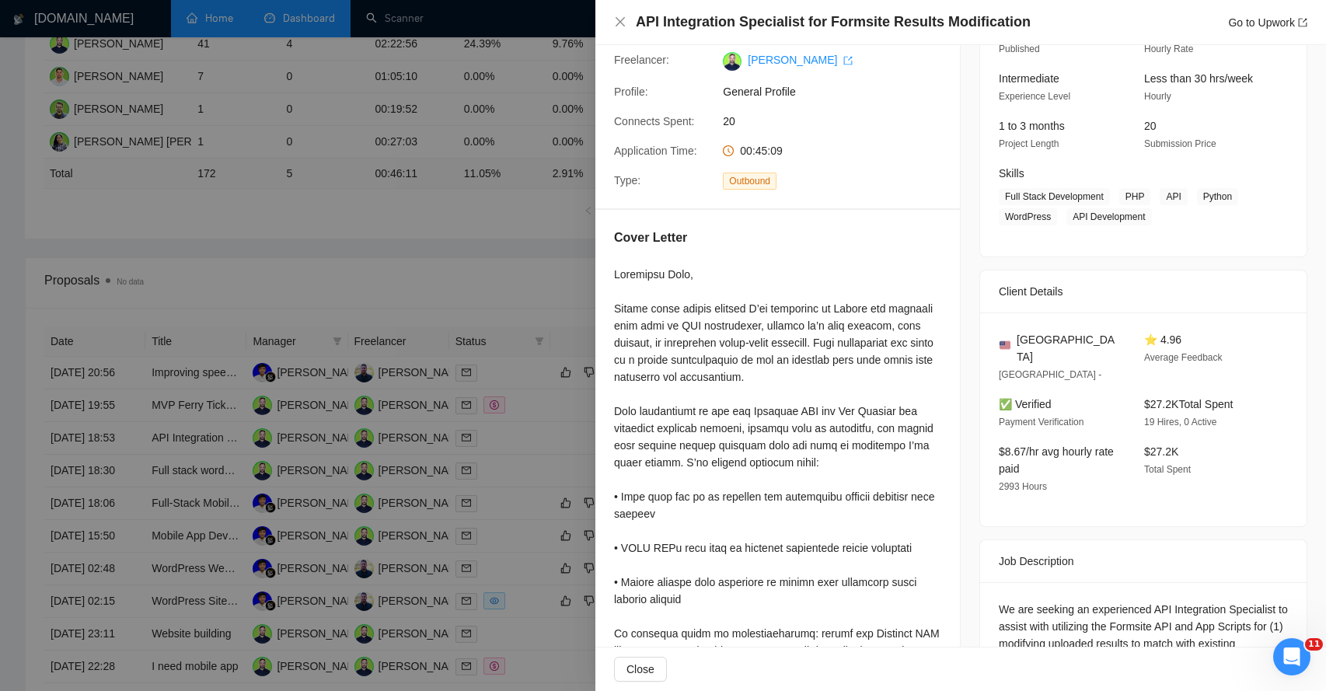
drag, startPoint x: 658, startPoint y: 493, endPoint x: 660, endPoint y: 524, distance: 31.2
click at [658, 508] on div at bounding box center [777, 599] width 327 height 667
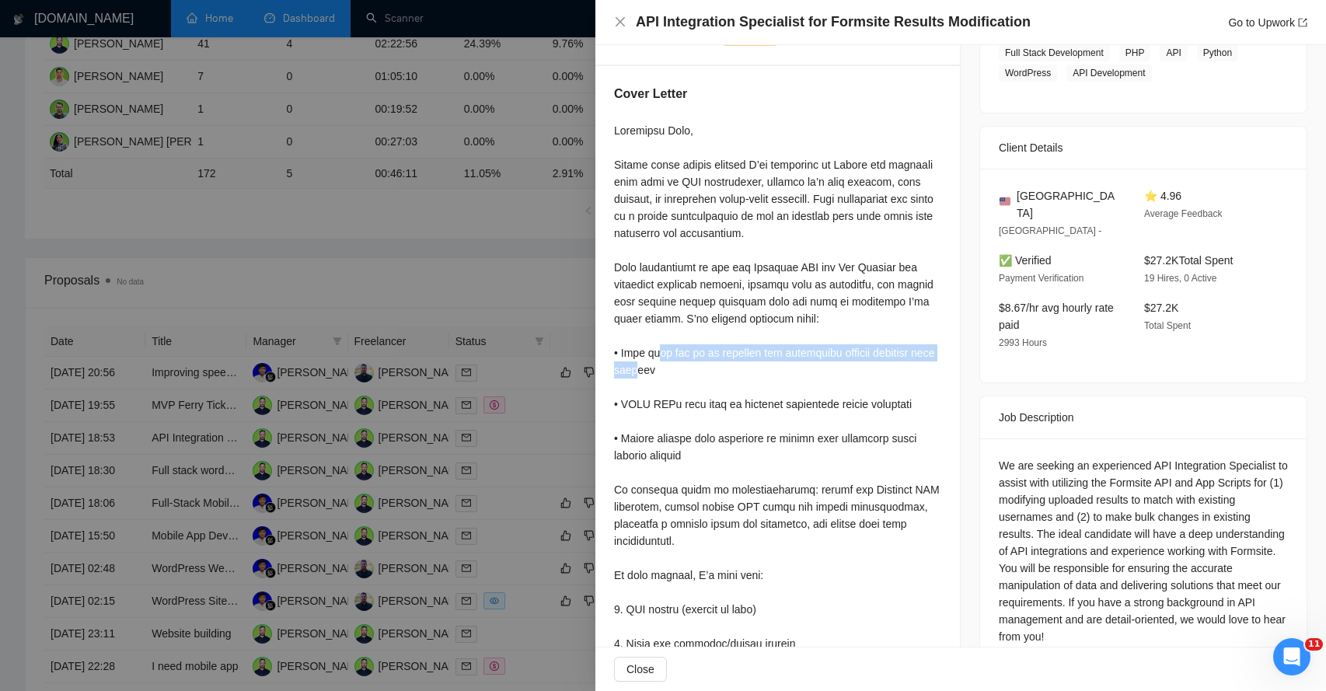
scroll to position [375, 0]
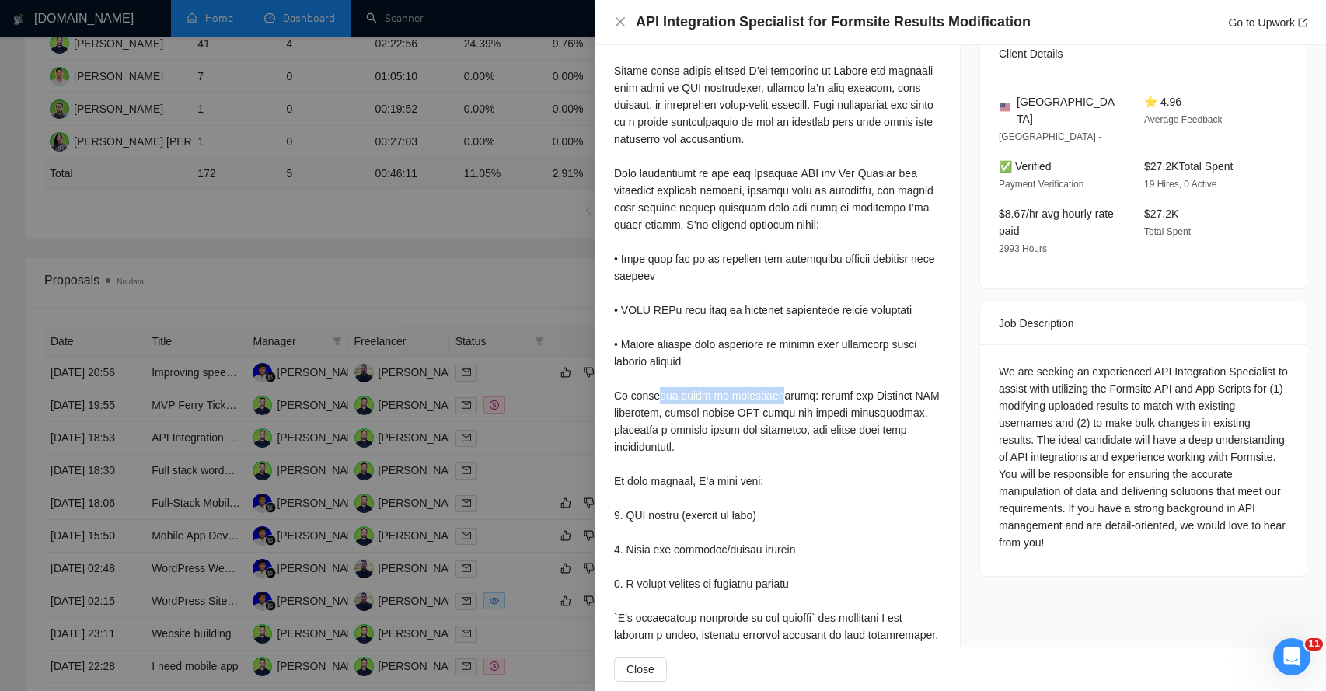
drag, startPoint x: 659, startPoint y: 397, endPoint x: 776, endPoint y: 397, distance: 117.3
click at [776, 397] on div at bounding box center [777, 361] width 327 height 667
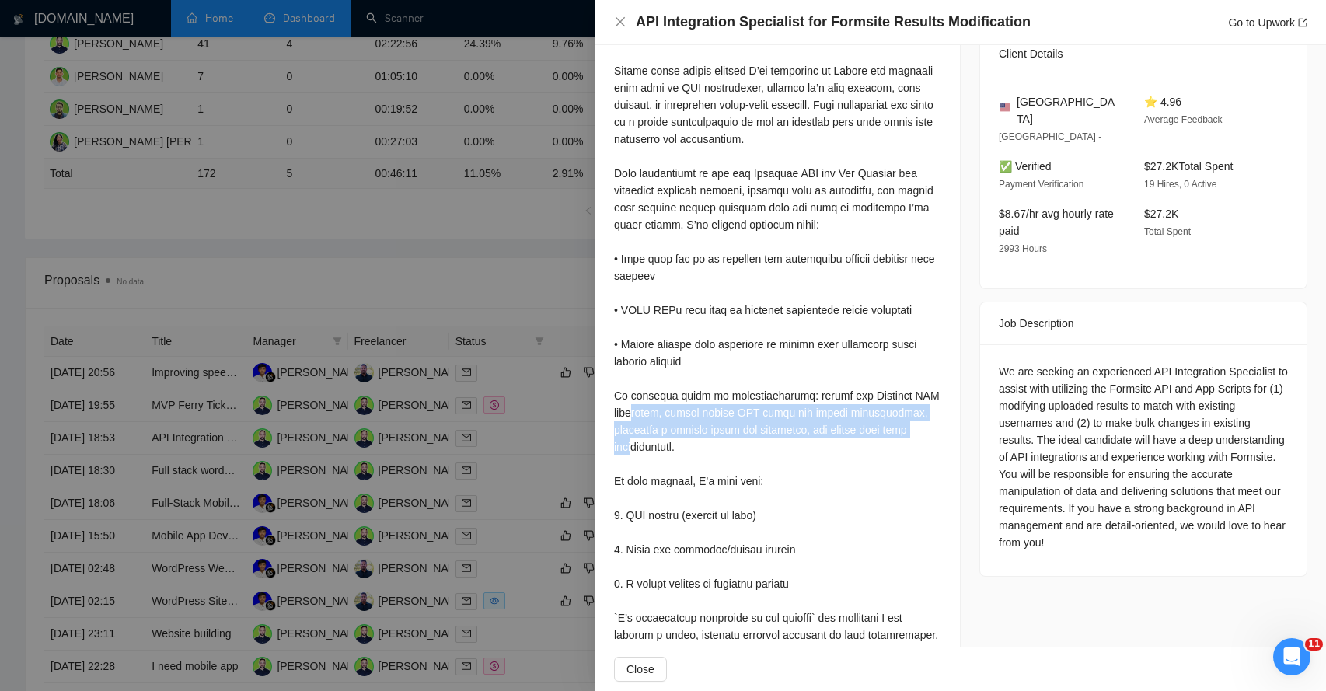
drag, startPoint x: 633, startPoint y: 413, endPoint x: 640, endPoint y: 445, distance: 32.6
click at [640, 445] on div at bounding box center [777, 361] width 327 height 667
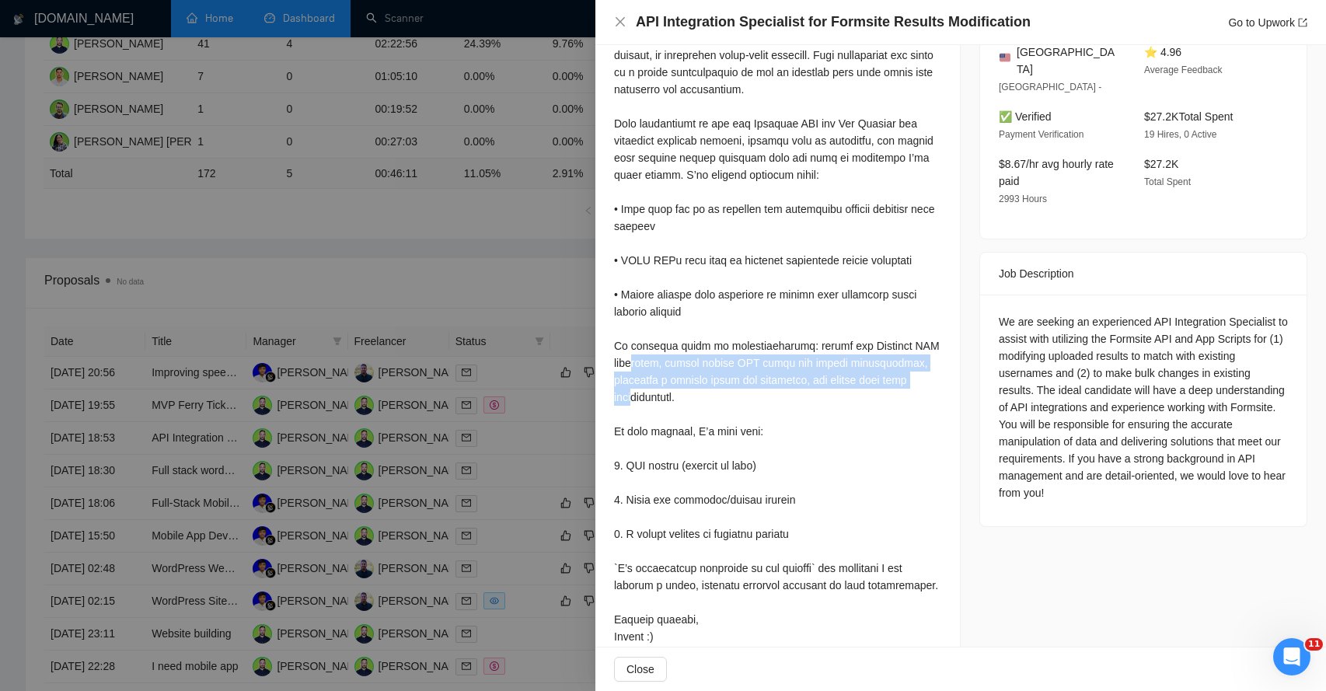
scroll to position [447, 0]
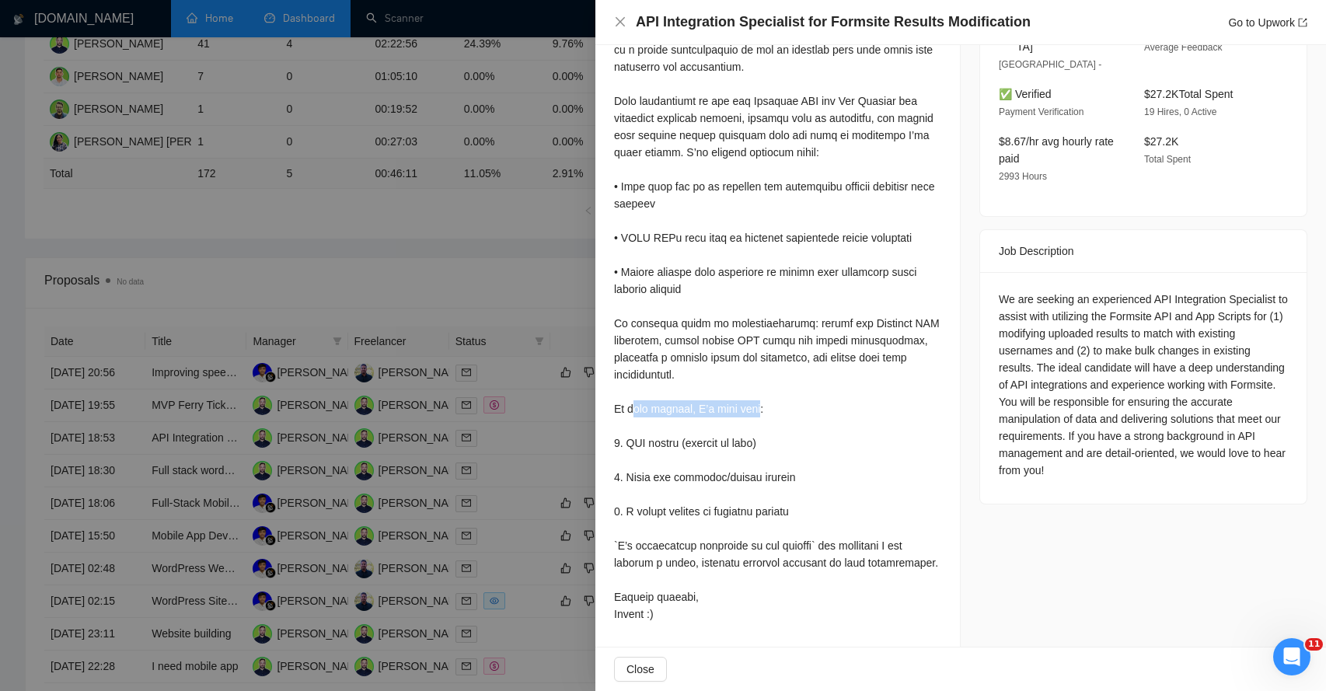
drag, startPoint x: 640, startPoint y: 404, endPoint x: 765, endPoint y: 403, distance: 124.3
click at [765, 403] on div at bounding box center [777, 289] width 327 height 667
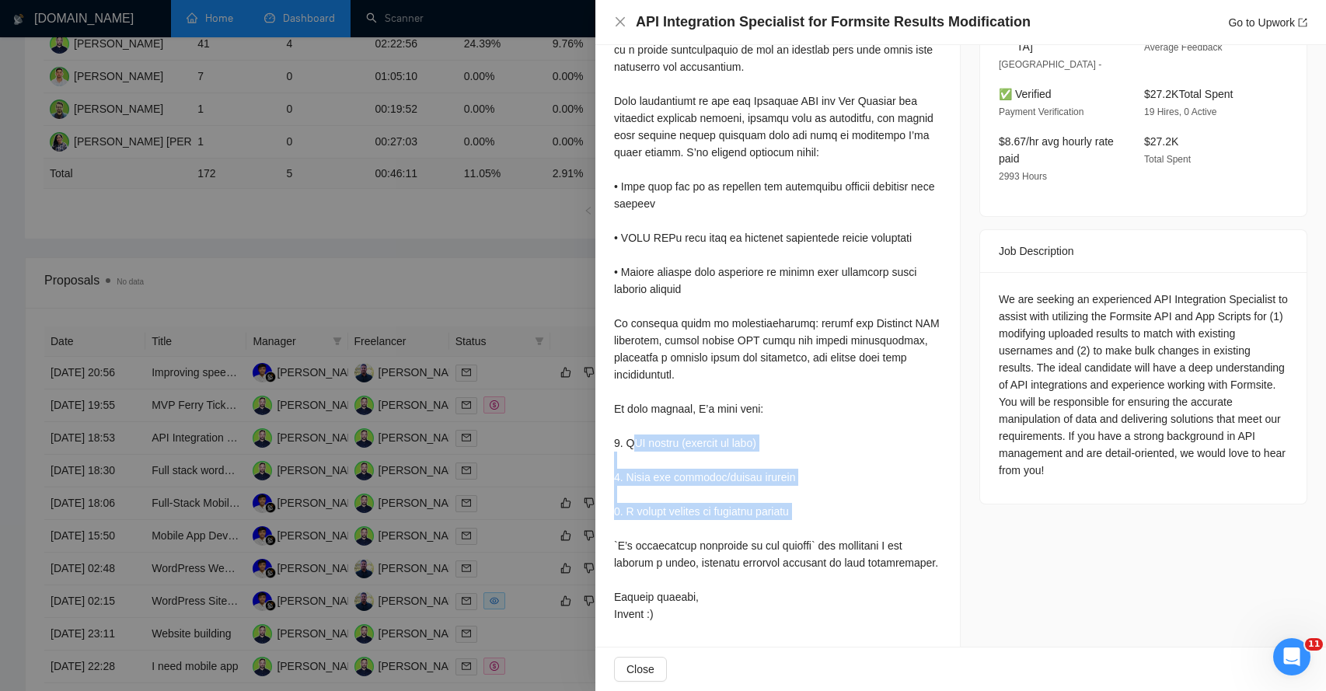
drag, startPoint x: 634, startPoint y: 441, endPoint x: 702, endPoint y: 531, distance: 113.1
click at [702, 531] on div at bounding box center [777, 289] width 327 height 667
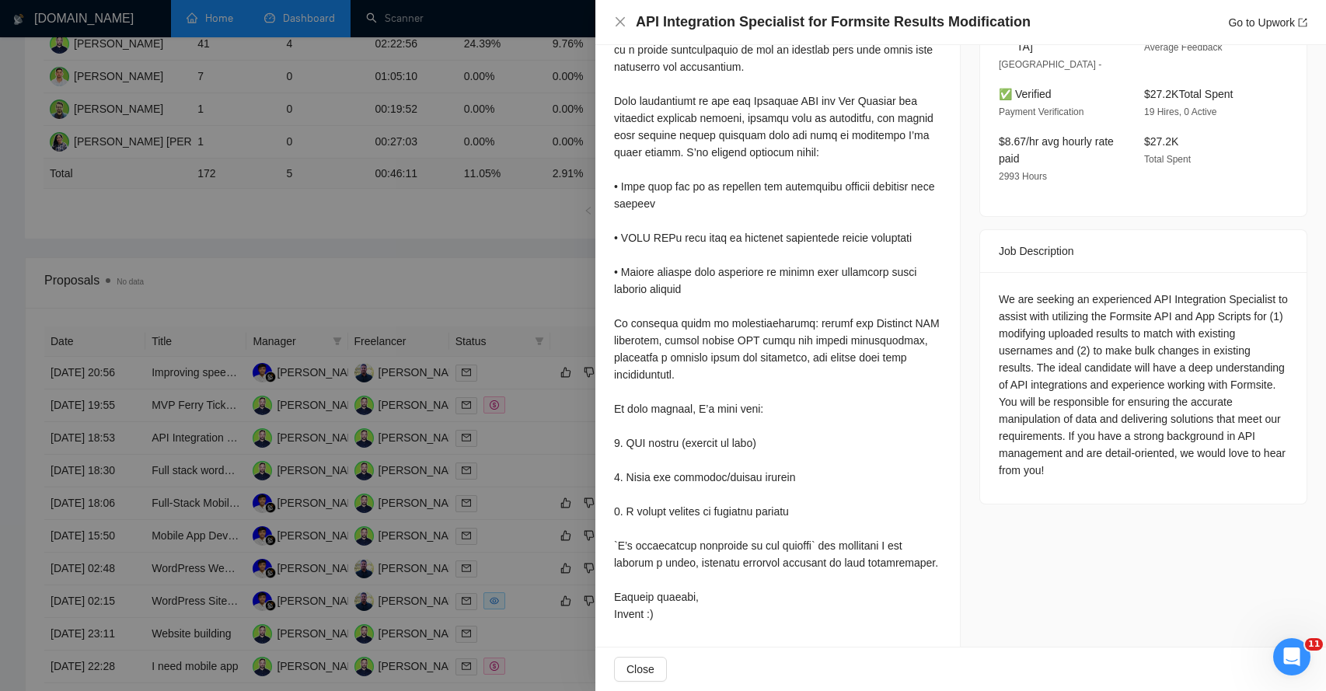
click at [652, 542] on div at bounding box center [777, 289] width 327 height 667
drag, startPoint x: 652, startPoint y: 542, endPoint x: 843, endPoint y: 549, distance: 191.3
click at [844, 550] on div at bounding box center [777, 289] width 327 height 667
click at [744, 568] on div at bounding box center [777, 289] width 327 height 667
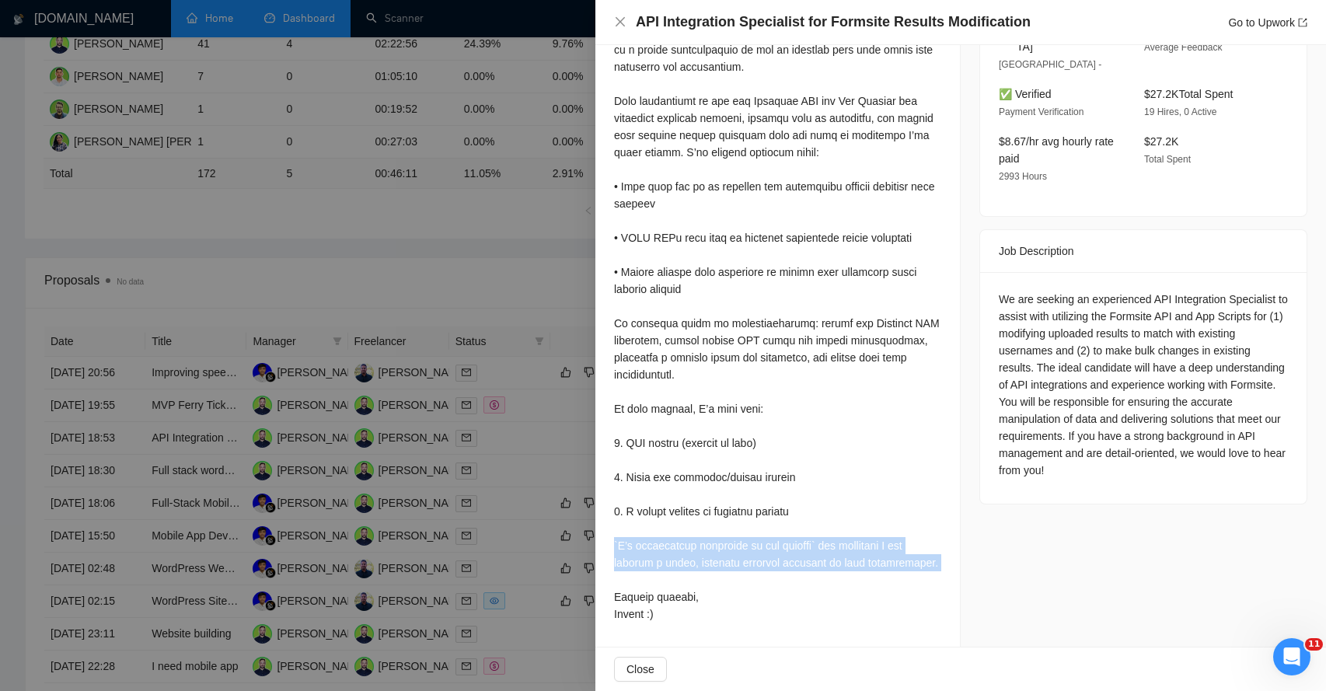
click at [744, 568] on div at bounding box center [777, 289] width 327 height 667
click at [632, 674] on span "Close" at bounding box center [640, 668] width 28 height 17
